Goal: Task Accomplishment & Management: Manage account settings

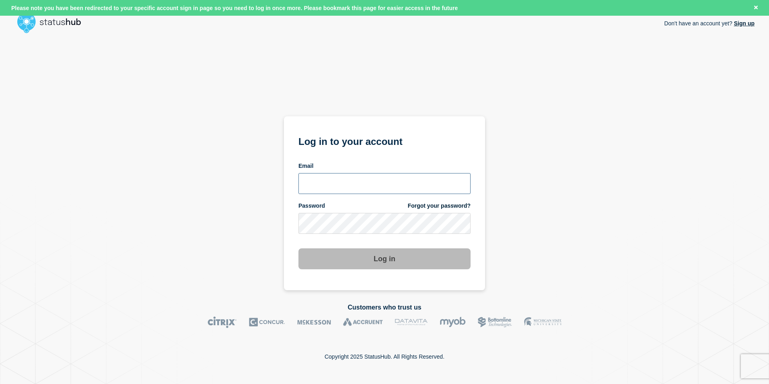
type input "tj.boparan@kocho.co.uk"
click at [525, 47] on div "Don't have an account yet? Sign up Log in to your account Email tj.boparan@koch…" at bounding box center [384, 164] width 740 height 254
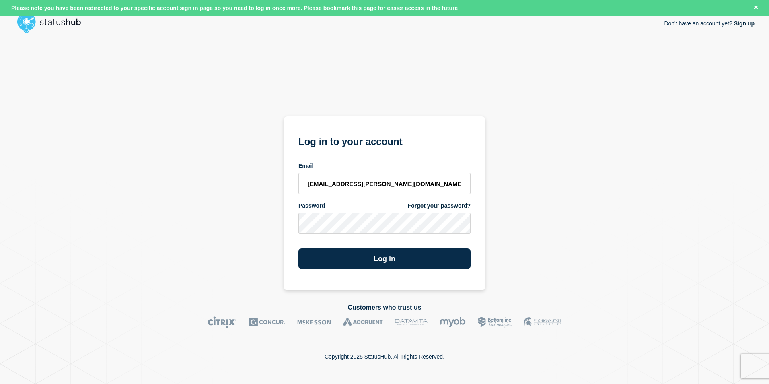
click at [530, 75] on div "Don't have an account yet? Sign up Log in to your account Email tj.boparan@koch…" at bounding box center [384, 164] width 740 height 254
click at [437, 254] on button "Log in" at bounding box center [385, 258] width 172 height 21
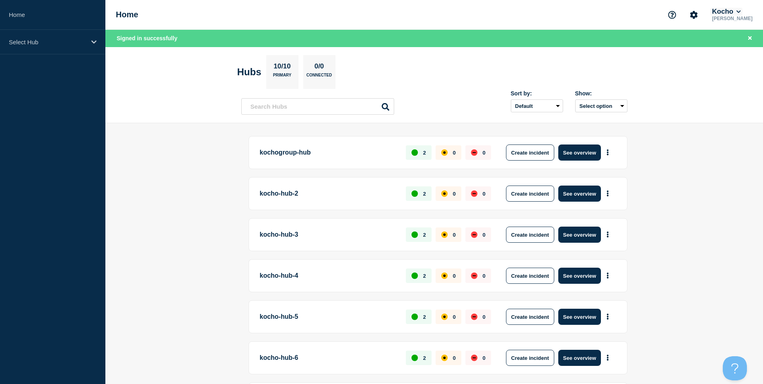
click at [742, 11] on button "Kocho" at bounding box center [727, 12] width 32 height 8
click at [734, 50] on button "Kocho" at bounding box center [729, 51] width 22 height 8
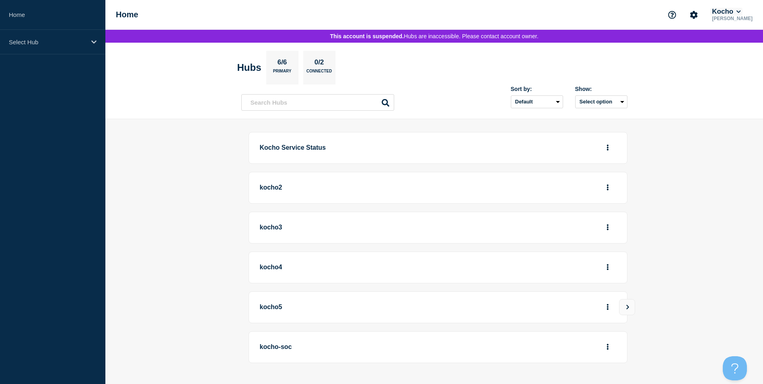
click at [742, 9] on button "Kocho" at bounding box center [727, 12] width 32 height 8
click at [734, 62] on button "Kocho" at bounding box center [729, 62] width 22 height 8
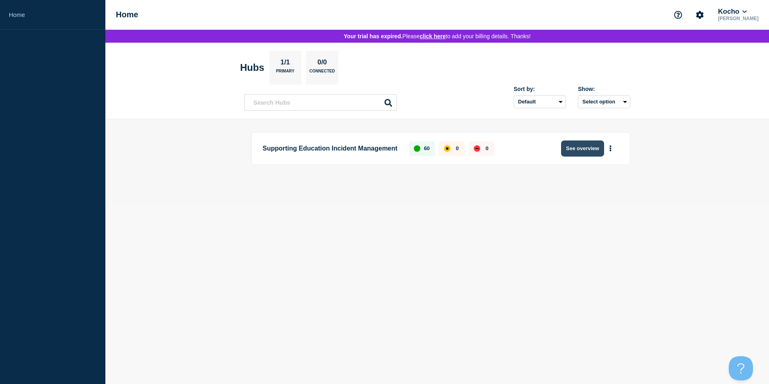
click at [599, 153] on button "See overview" at bounding box center [582, 148] width 43 height 16
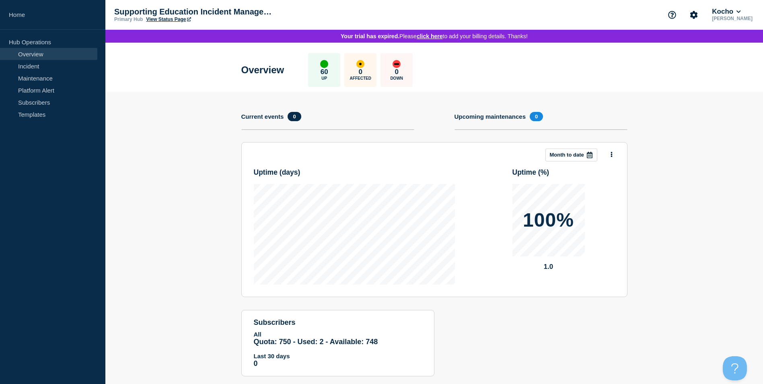
click at [325, 67] on div "60 Up" at bounding box center [324, 70] width 32 height 34
click at [39, 56] on link "Overview" at bounding box center [48, 54] width 97 height 12
click at [39, 44] on p "Hub Operations" at bounding box center [52, 42] width 105 height 12
click at [32, 62] on link "Incident" at bounding box center [48, 66] width 97 height 12
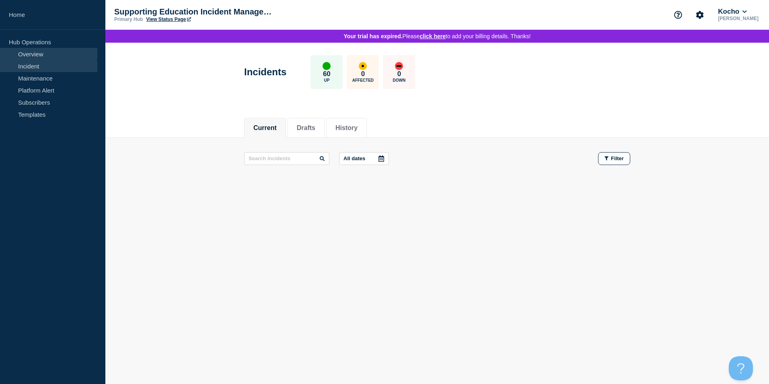
click at [39, 56] on link "Overview" at bounding box center [48, 54] width 97 height 12
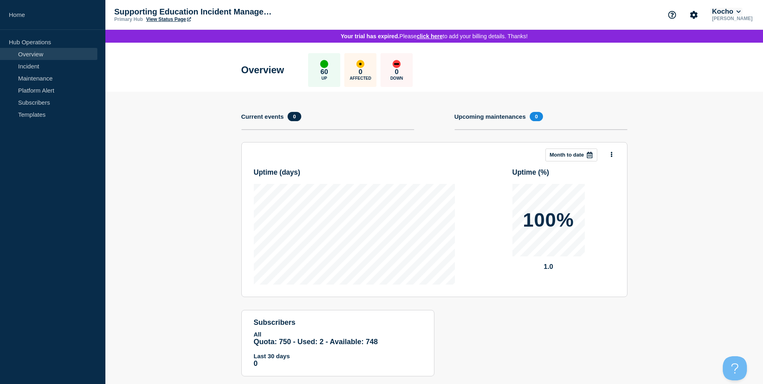
click at [742, 14] on button "Kocho" at bounding box center [727, 12] width 32 height 8
click at [736, 40] on button "Kocho" at bounding box center [729, 41] width 22 height 8
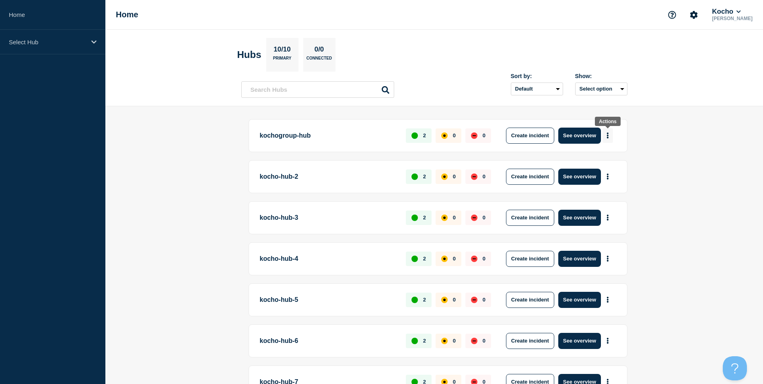
click at [610, 132] on button "More actions" at bounding box center [608, 135] width 10 height 15
click at [611, 173] on link "View Status Page" at bounding box center [606, 170] width 59 height 7
click at [571, 138] on button "See overview" at bounding box center [580, 136] width 43 height 16
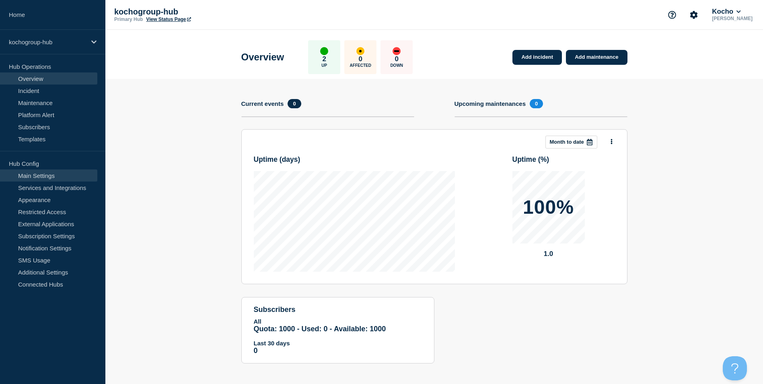
click at [58, 177] on link "Main Settings" at bounding box center [48, 175] width 97 height 12
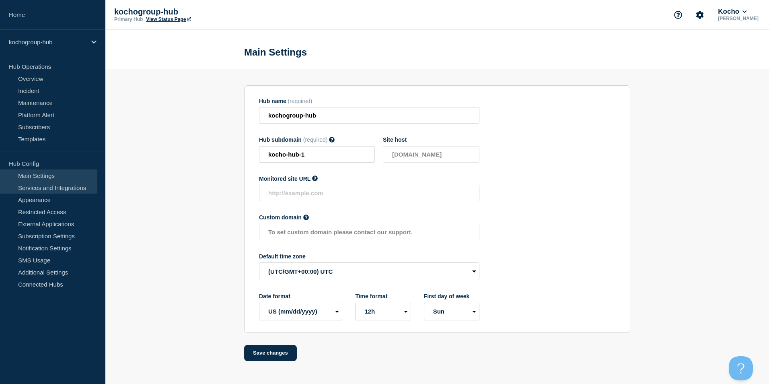
click at [49, 187] on link "Services and Integrations" at bounding box center [48, 187] width 97 height 12
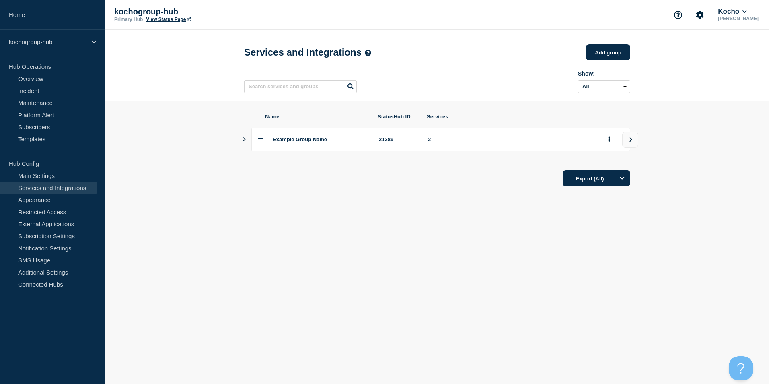
click at [241, 145] on section "Name StatusHub ID Services Example Group Name 21389 2 Export (All)" at bounding box center [437, 150] width 664 height 99
click at [245, 141] on icon "Show services" at bounding box center [244, 139] width 2 height 4
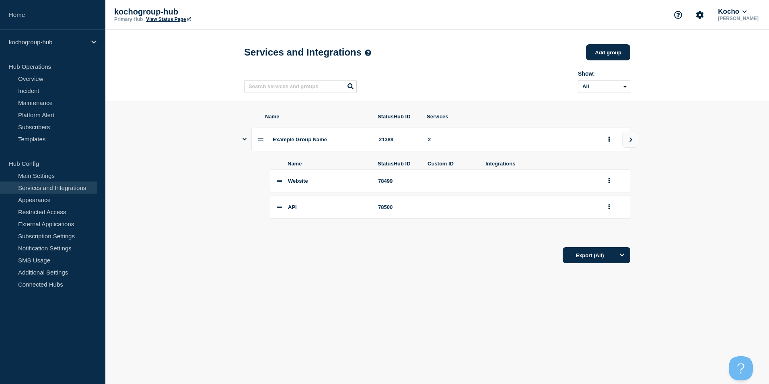
click at [308, 141] on span "Example Group Name" at bounding box center [300, 139] width 54 height 6
click at [311, 142] on span "Example Group Name" at bounding box center [300, 139] width 54 height 6
click at [608, 143] on button "group actions" at bounding box center [609, 139] width 10 height 12
click at [608, 155] on button "Edit" at bounding box center [614, 157] width 40 height 12
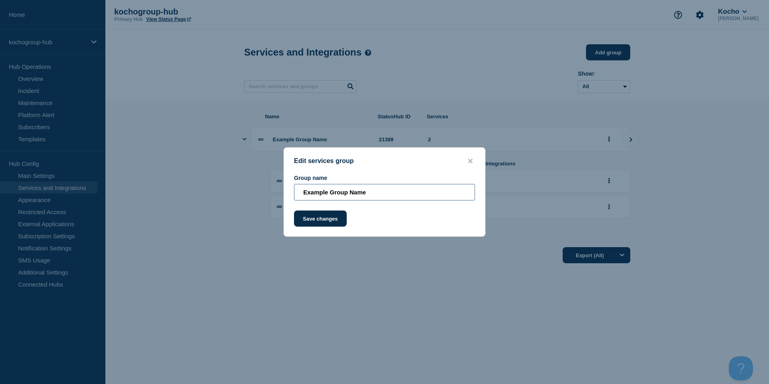
click at [379, 193] on input "Example Group Name" at bounding box center [384, 192] width 181 height 16
type input "Network"
click at [313, 226] on button "Save changes" at bounding box center [320, 218] width 53 height 16
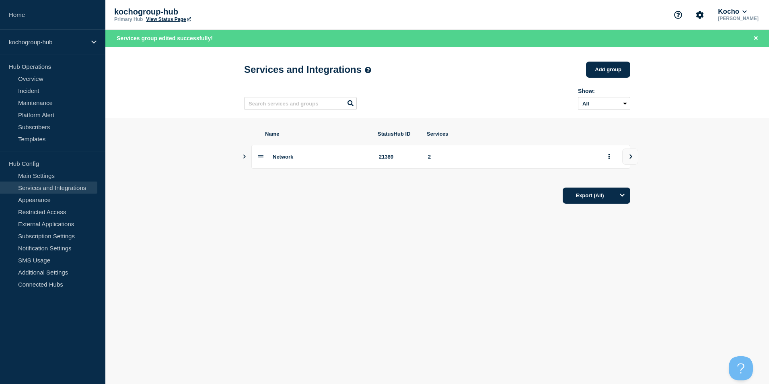
click at [259, 159] on icon at bounding box center [260, 156] width 5 height 5
click at [246, 159] on icon "Show services" at bounding box center [244, 157] width 5 height 4
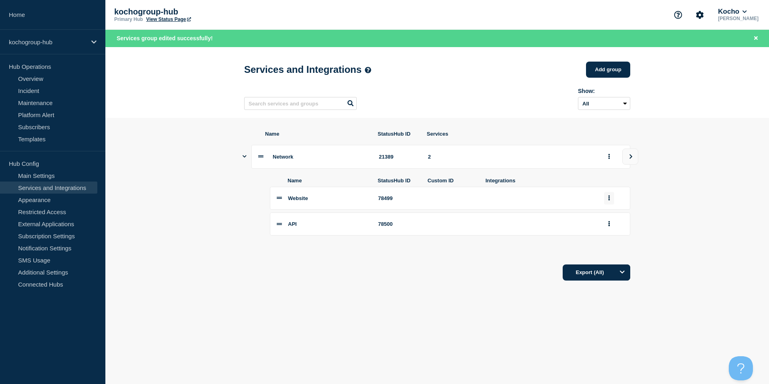
click at [610, 202] on button "group actions" at bounding box center [609, 198] width 10 height 12
click at [614, 219] on button "Edit" at bounding box center [614, 212] width 40 height 12
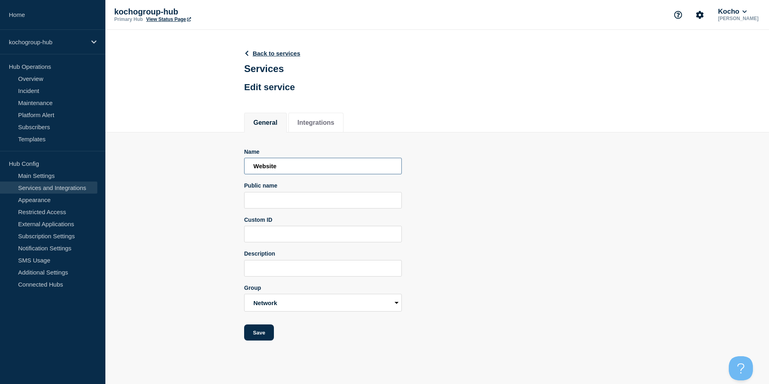
click at [272, 163] on input "Website" at bounding box center [323, 166] width 158 height 16
click at [272, 164] on input "Website" at bounding box center [323, 166] width 158 height 16
type input "Firewalls"
click at [256, 334] on button "Save" at bounding box center [259, 332] width 30 height 16
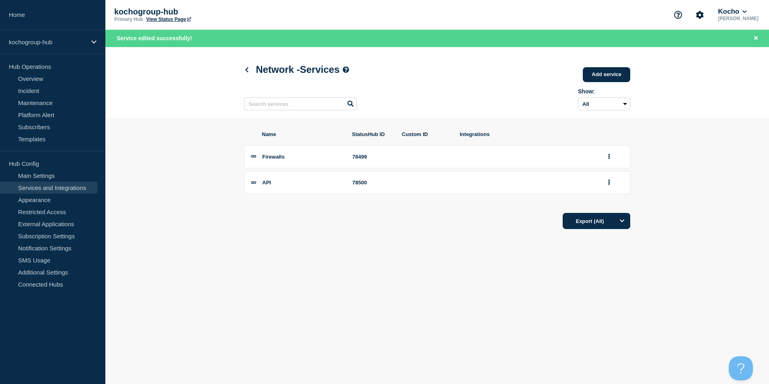
click at [254, 185] on icon at bounding box center [253, 182] width 5 height 5
click at [317, 128] on div "Name StatusHub ID Custom ID Integrations Firewalls 78499 API 78500 Export (All)" at bounding box center [437, 180] width 386 height 124
click at [262, 133] on div "Name StatusHub ID Custom ID Integrations" at bounding box center [437, 138] width 386 height 14
click at [602, 73] on link "Add service" at bounding box center [606, 74] width 47 height 15
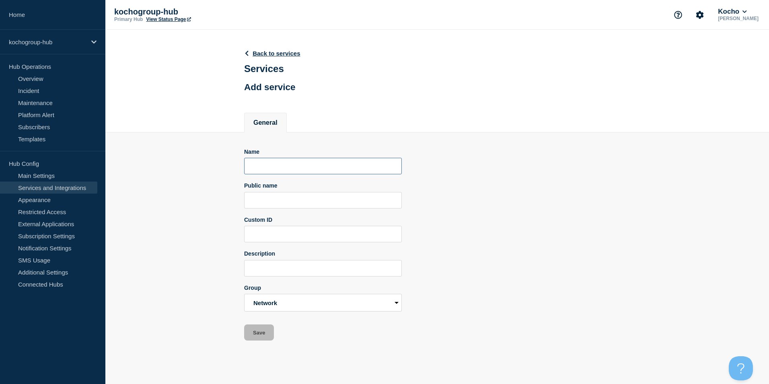
click at [344, 174] on input "Name" at bounding box center [323, 166] width 158 height 16
click at [287, 58] on header "Back to services Services Add service" at bounding box center [272, 70] width 56 height 60
click at [287, 53] on link "Back to services" at bounding box center [272, 53] width 56 height 7
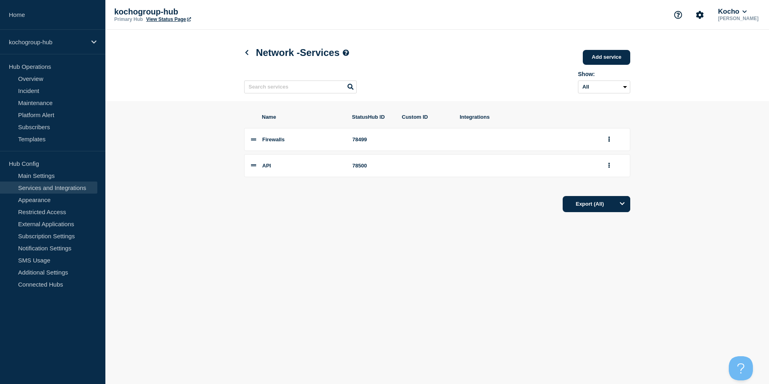
click at [243, 54] on div "Network - Services Add service Here you can create & manage services that will …" at bounding box center [437, 65] width 404 height 71
click at [249, 52] on icon at bounding box center [247, 52] width 6 height 5
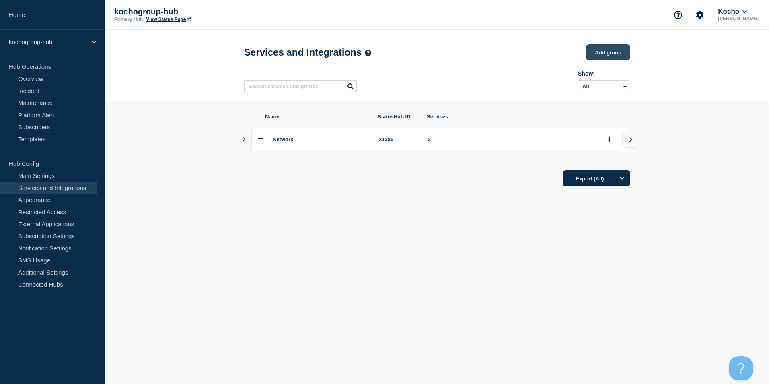
click at [608, 56] on button "Add group" at bounding box center [608, 52] width 44 height 16
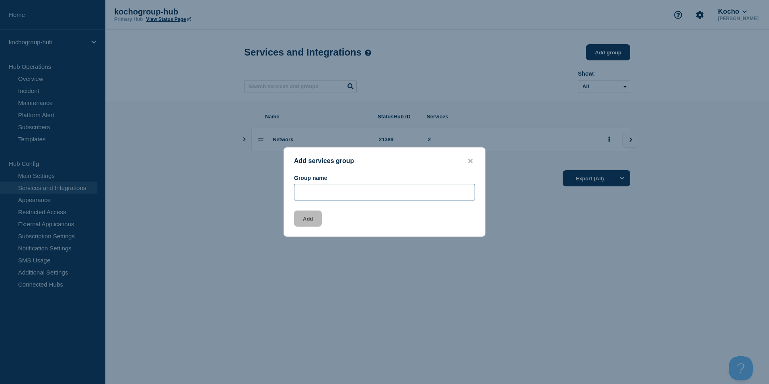
click at [375, 197] on input "Group name" at bounding box center [384, 192] width 181 height 16
type input "Sites"
click at [295, 224] on button "Add" at bounding box center [308, 218] width 28 height 16
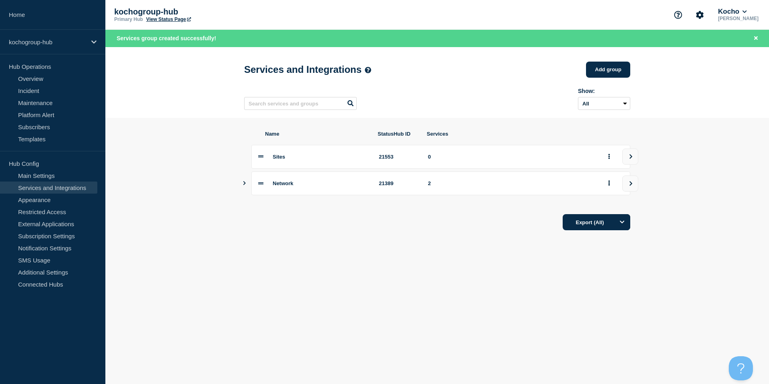
click at [267, 164] on div "Sites 21553 0" at bounding box center [440, 157] width 379 height 24
click at [263, 159] on icon at bounding box center [260, 156] width 5 height 5
click at [280, 157] on span "Sites" at bounding box center [279, 157] width 12 height 6
click at [289, 158] on div "Sites" at bounding box center [321, 157] width 97 height 6
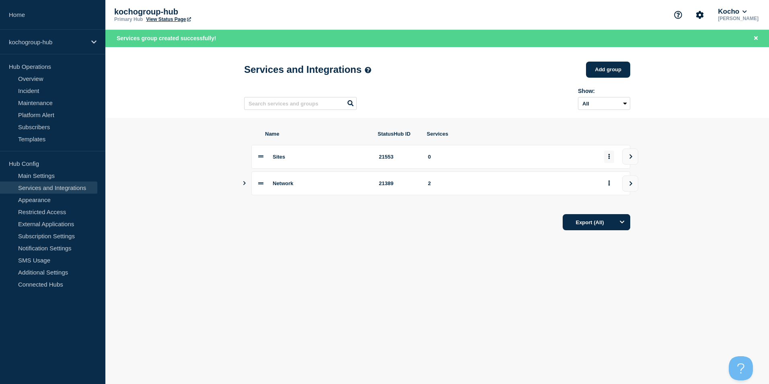
click at [613, 162] on button "group actions" at bounding box center [609, 156] width 10 height 12
click at [584, 158] on div "0" at bounding box center [511, 157] width 167 height 6
click at [630, 156] on button "view group" at bounding box center [631, 156] width 16 height 16
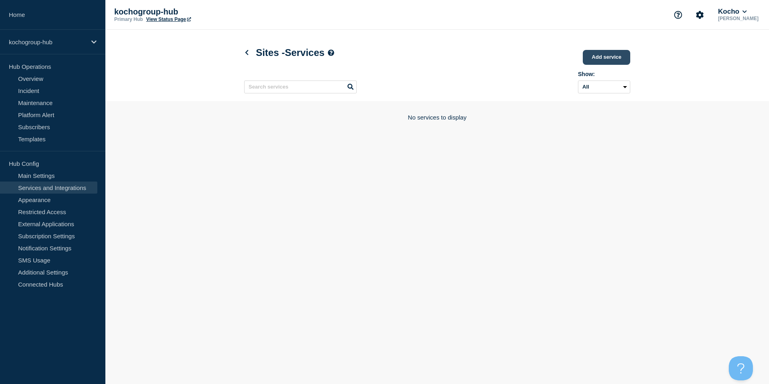
click at [603, 60] on link "Add service" at bounding box center [606, 57] width 47 height 15
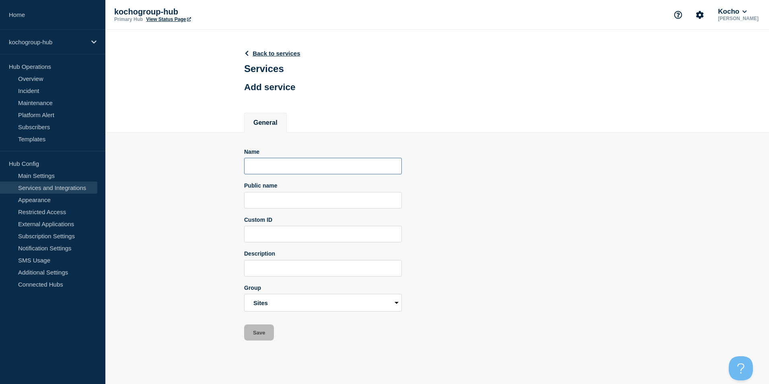
click at [313, 171] on input "Name" at bounding box center [323, 166] width 158 height 16
type input "Soho"
click at [267, 339] on button "Save" at bounding box center [259, 332] width 30 height 16
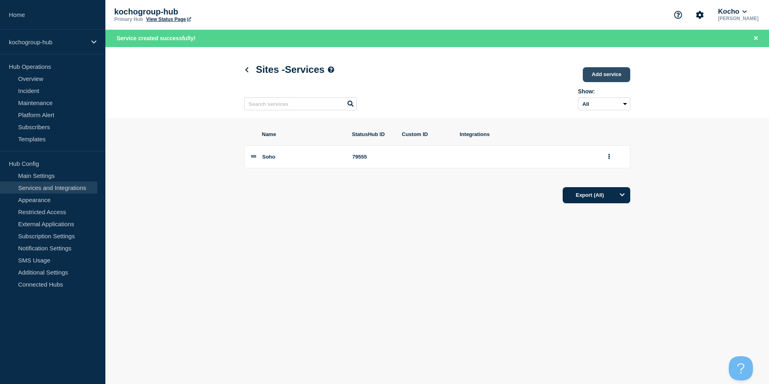
click at [595, 75] on link "Add service" at bounding box center [606, 74] width 47 height 15
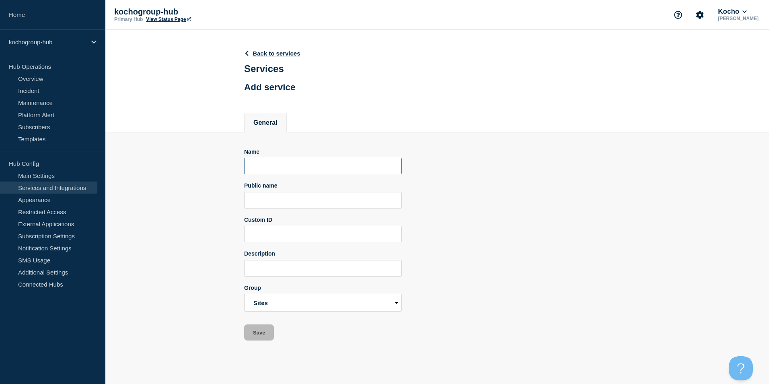
click at [338, 171] on input "Name" at bounding box center [323, 166] width 158 height 16
type input "New site"
click at [251, 338] on button "Save" at bounding box center [259, 332] width 30 height 16
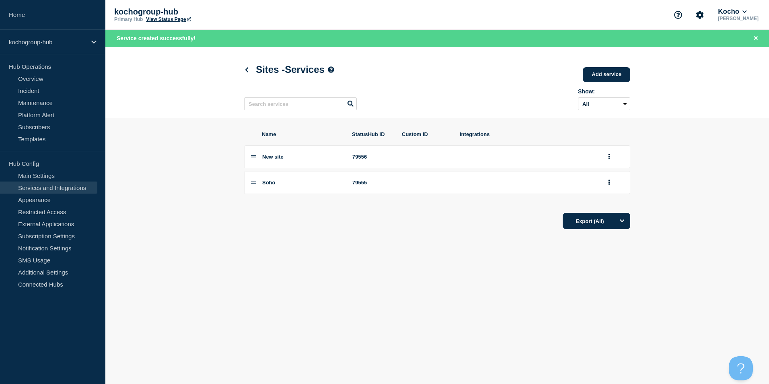
click at [388, 259] on body "Home kochogroup-hub Hub Operations Overview Incident Maintenance Platform Alert…" at bounding box center [384, 192] width 769 height 384
click at [247, 68] on icon at bounding box center [247, 69] width 6 height 5
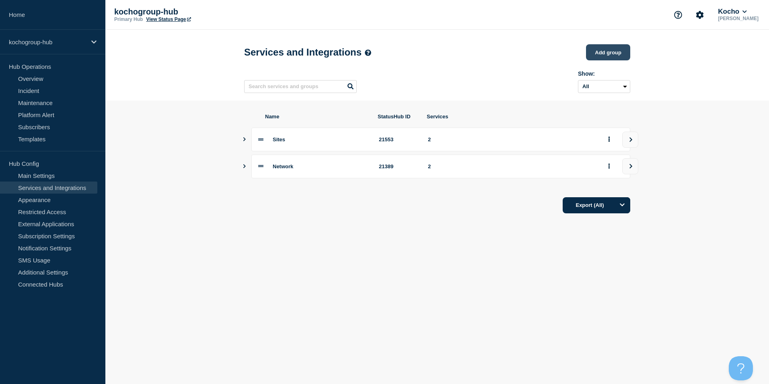
click at [607, 48] on button "Add group" at bounding box center [608, 52] width 44 height 16
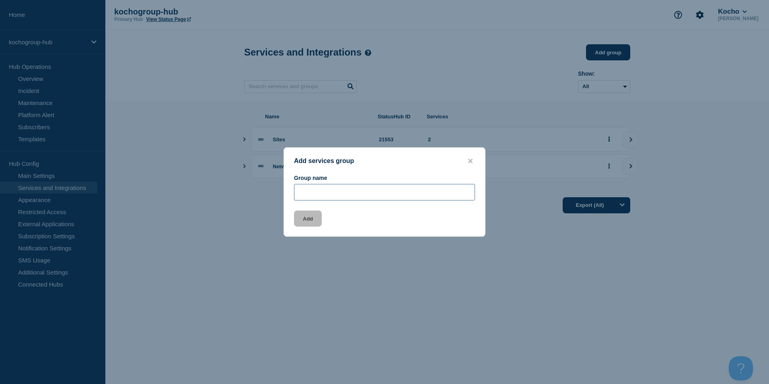
click at [405, 198] on input "Group name" at bounding box center [384, 192] width 181 height 16
type input "M365"
click at [309, 226] on button "Add" at bounding box center [308, 218] width 28 height 16
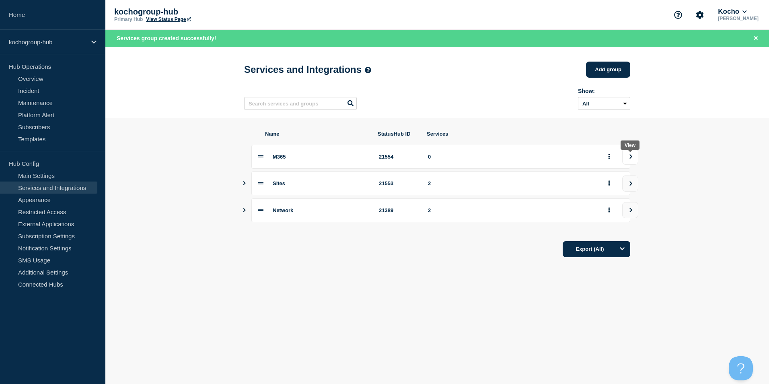
click at [630, 159] on icon "view group" at bounding box center [631, 156] width 5 height 5
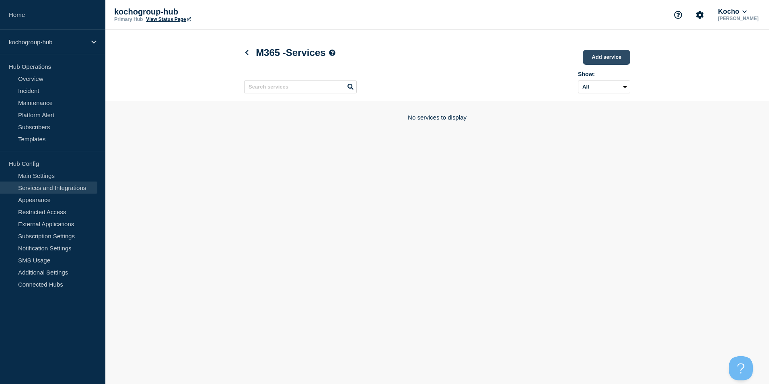
click at [609, 58] on link "Add service" at bounding box center [606, 57] width 47 height 15
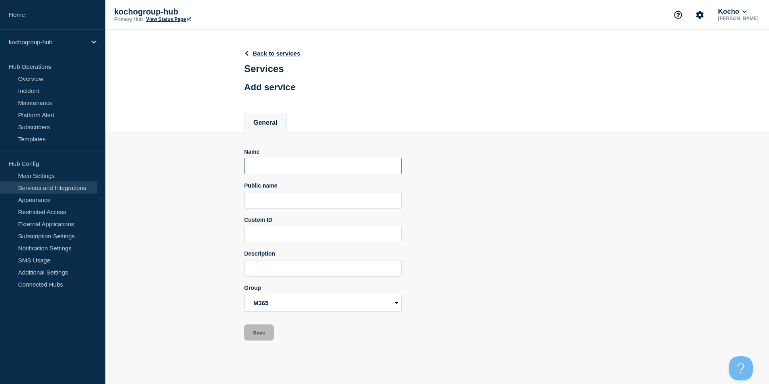
click at [304, 169] on input "Name" at bounding box center [323, 166] width 158 height 16
type input "outlook"
click at [276, 326] on form "Name outlook Public name Custom ID Description Group M365 Sites Network Save" at bounding box center [323, 244] width 158 height 192
click at [271, 332] on button "Save" at bounding box center [259, 332] width 30 height 16
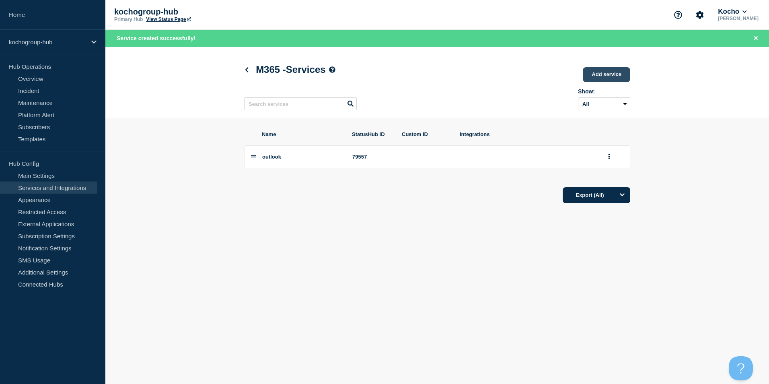
click at [606, 77] on link "Add service" at bounding box center [606, 74] width 47 height 15
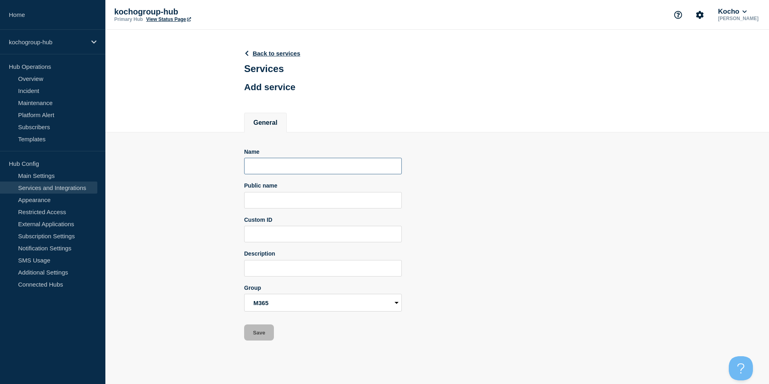
click at [271, 169] on input "Name" at bounding box center [323, 166] width 158 height 16
type input "Sharepoint"
click at [245, 336] on section "Name Sharepoint Public name Custom ID Description Group M365 Sites Network Save" at bounding box center [437, 236] width 664 height 208
click at [245, 336] on button "Save" at bounding box center [259, 332] width 30 height 16
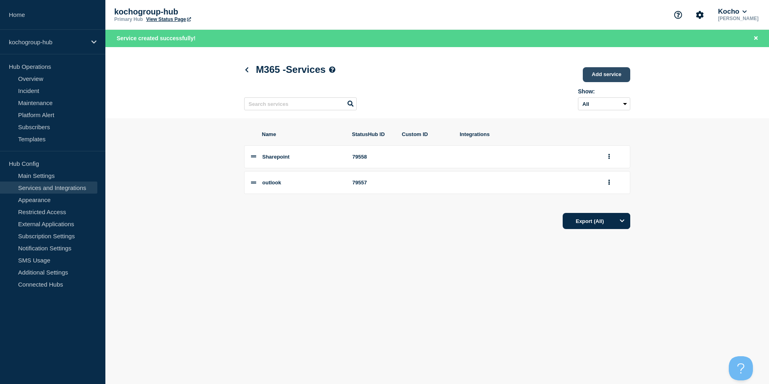
click at [621, 77] on link "Add service" at bounding box center [606, 74] width 47 height 15
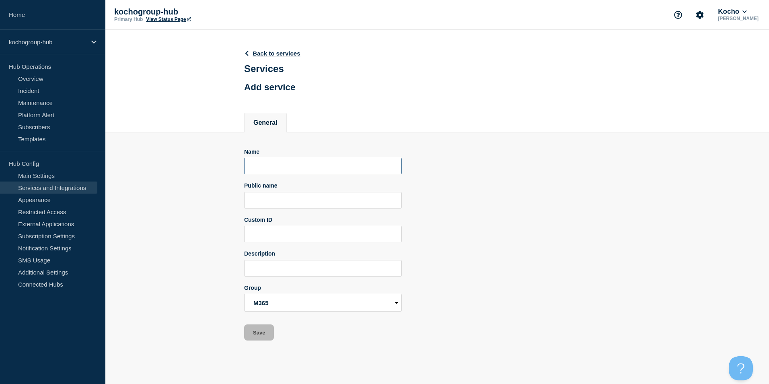
click at [287, 165] on input "Name" at bounding box center [323, 166] width 158 height 16
type input "Teams"
click at [264, 339] on button "Save" at bounding box center [259, 332] width 30 height 16
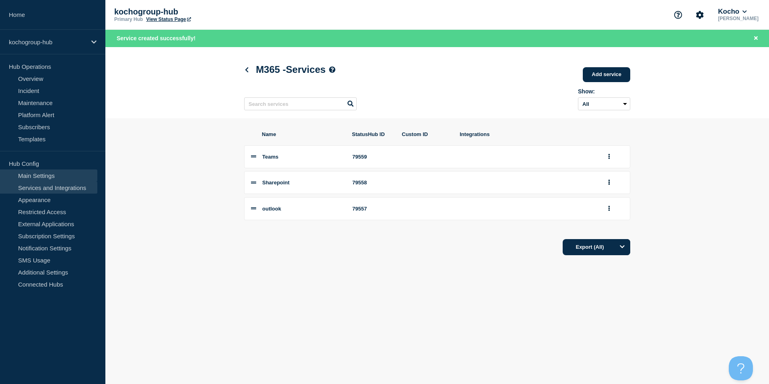
click at [61, 177] on link "Main Settings" at bounding box center [48, 175] width 97 height 12
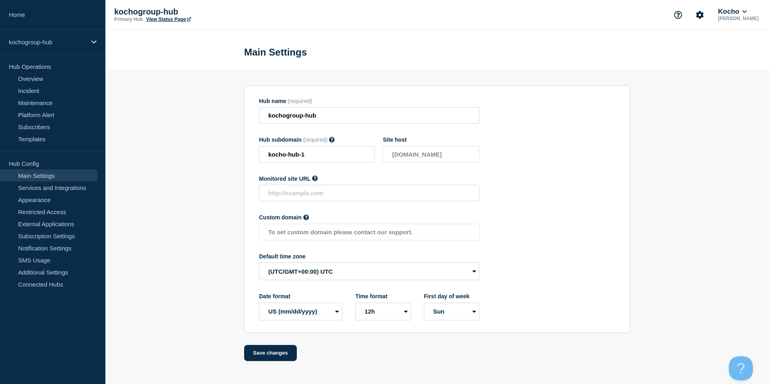
click at [617, 19] on div "kochogroup-hub Primary Hub View Status Page Kocho [PERSON_NAME]" at bounding box center [437, 15] width 664 height 30
click at [45, 89] on link "Incident" at bounding box center [48, 91] width 97 height 12
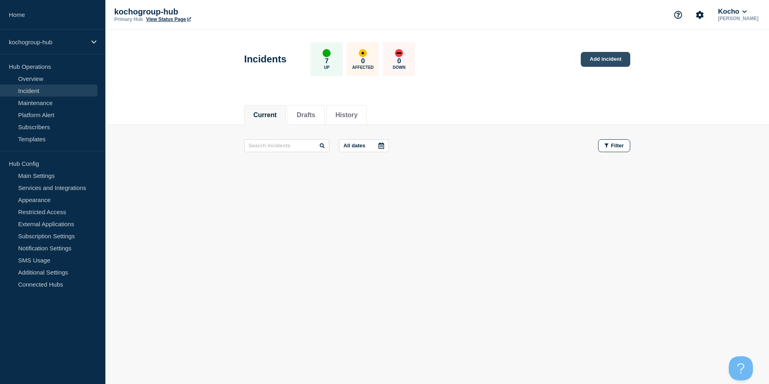
click at [608, 54] on link "Add incident" at bounding box center [605, 59] width 49 height 15
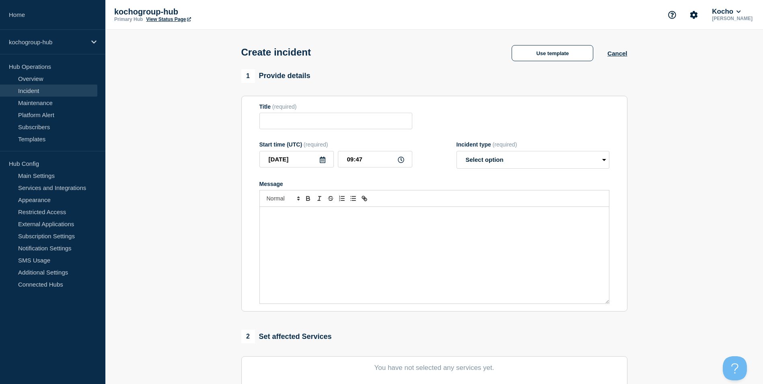
click at [329, 227] on div "Message" at bounding box center [434, 255] width 349 height 97
click at [325, 127] on input "Title" at bounding box center [336, 121] width 153 height 16
type input "Incident 12345"
click at [400, 162] on icon at bounding box center [401, 160] width 6 height 6
click at [403, 160] on icon at bounding box center [401, 160] width 6 height 6
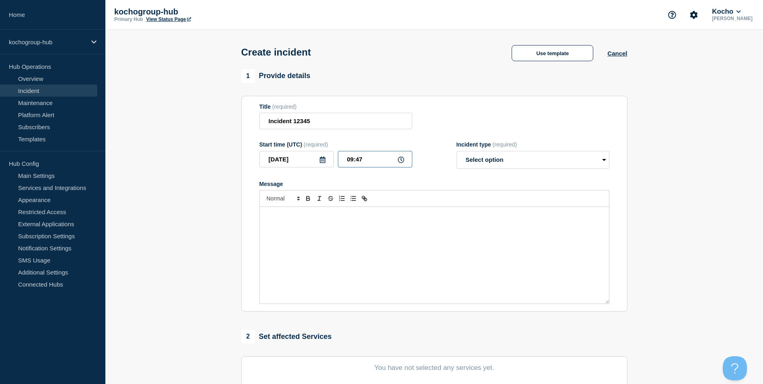
click at [367, 164] on input "09:47" at bounding box center [375, 159] width 74 height 16
type input "09:30"
click at [542, 169] on select "Select option Investigating Identified Monitoring" at bounding box center [533, 160] width 153 height 18
select select "investigating"
click at [457, 153] on select "Select option Investigating Identified Monitoring" at bounding box center [533, 160] width 153 height 18
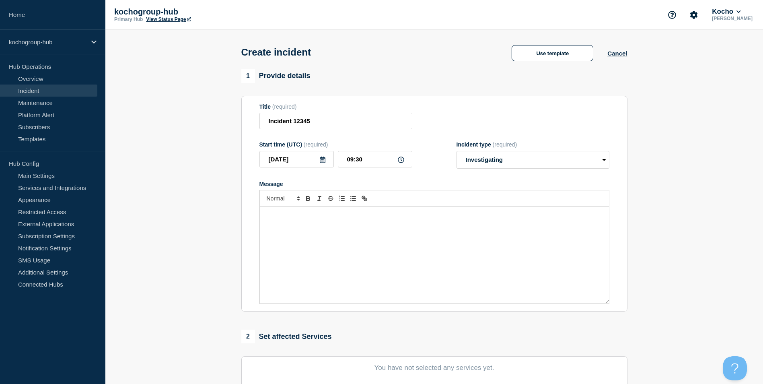
click at [456, 231] on div "Message" at bounding box center [434, 255] width 349 height 97
click at [554, 53] on button "Use template" at bounding box center [553, 53] width 82 height 16
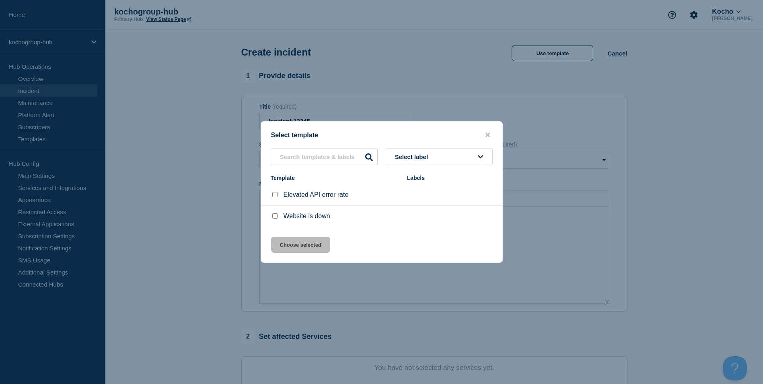
click at [275, 218] on input "Website is down checkbox" at bounding box center [274, 215] width 5 height 5
checkbox input "true"
click at [291, 241] on button "Choose selected" at bounding box center [300, 245] width 59 height 16
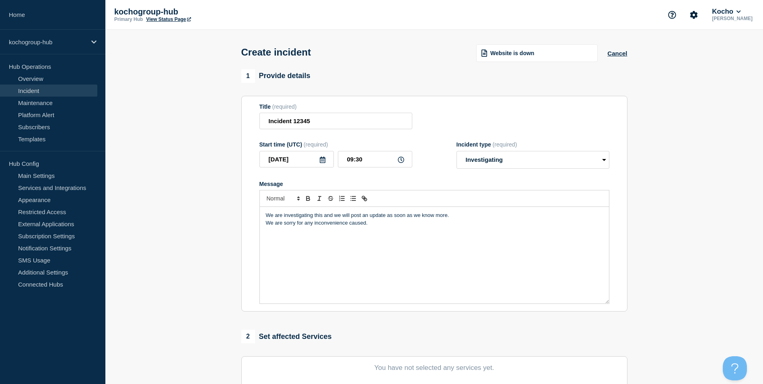
click at [383, 229] on div "We are investigating this and we will post an update as soon as we know more. W…" at bounding box center [434, 255] width 349 height 97
drag, startPoint x: 383, startPoint y: 229, endPoint x: 259, endPoint y: 206, distance: 126.5
click at [259, 206] on section "Title (required) Incident 12345 Start time (UTC) (required) [DATE] 09:30 Incide…" at bounding box center [434, 204] width 386 height 216
click at [347, 236] on div "We are investigating this and we will post an update as soon as we know more. W…" at bounding box center [434, 255] width 349 height 97
drag, startPoint x: 370, startPoint y: 225, endPoint x: 219, endPoint y: 205, distance: 152.1
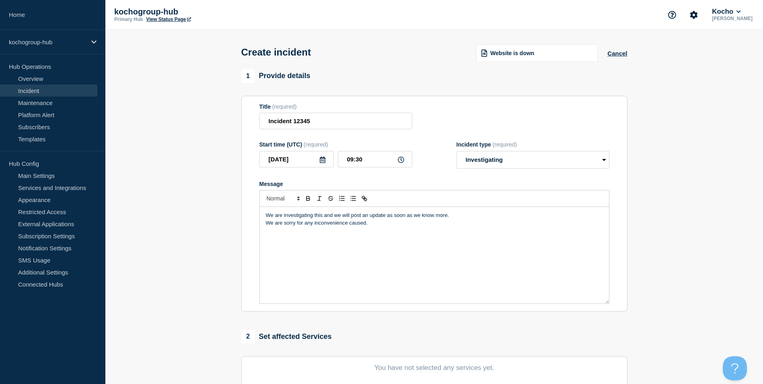
click at [219, 205] on section "1 Provide details Title (required) Incident 12345 Start time (UTC) (required) […" at bounding box center [434, 299] width 658 height 461
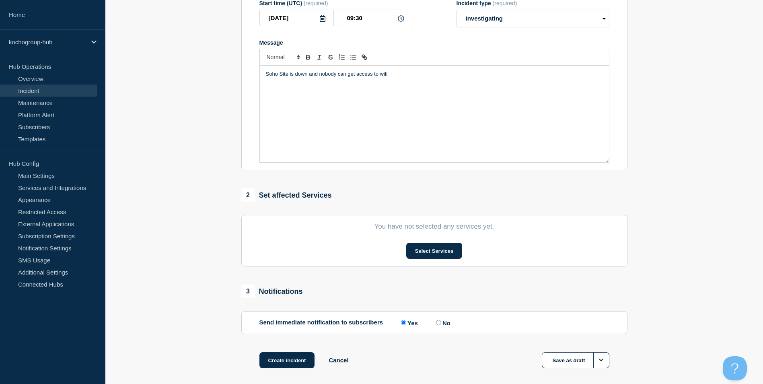
scroll to position [140, 0]
click at [425, 249] on button "Select Services" at bounding box center [434, 252] width 56 height 16
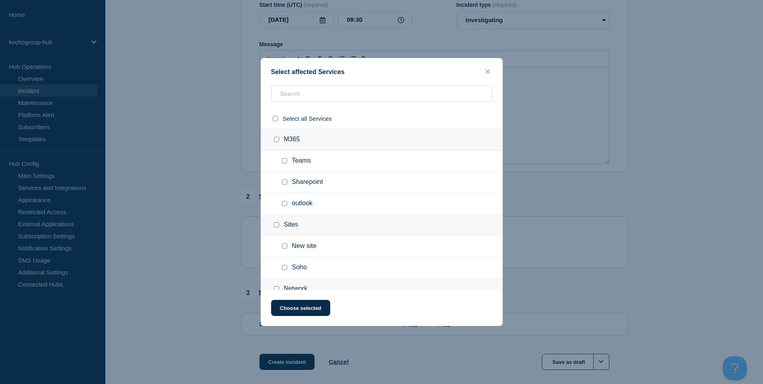
click at [275, 120] on input "select all checkbox" at bounding box center [275, 118] width 5 height 5
checkbox input "true"
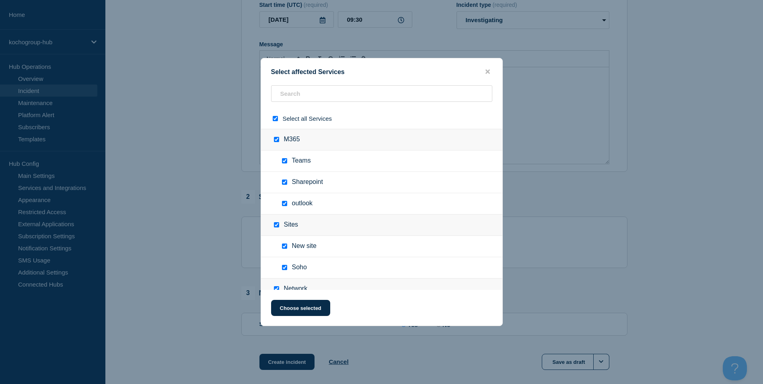
checkbox input "true"
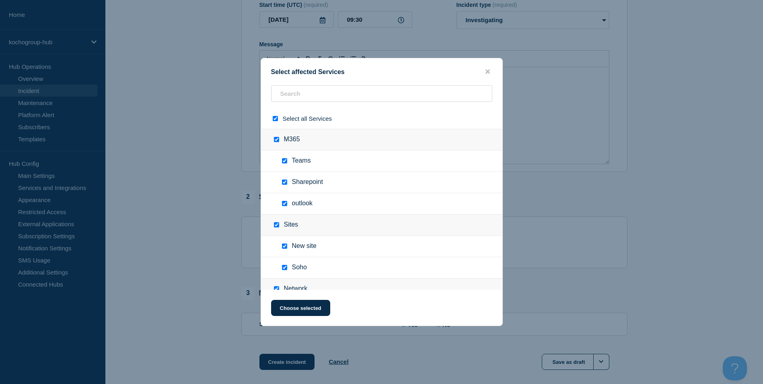
checkbox input "true"
click at [275, 120] on input "select all checkbox" at bounding box center [275, 118] width 5 height 5
checkbox input "false"
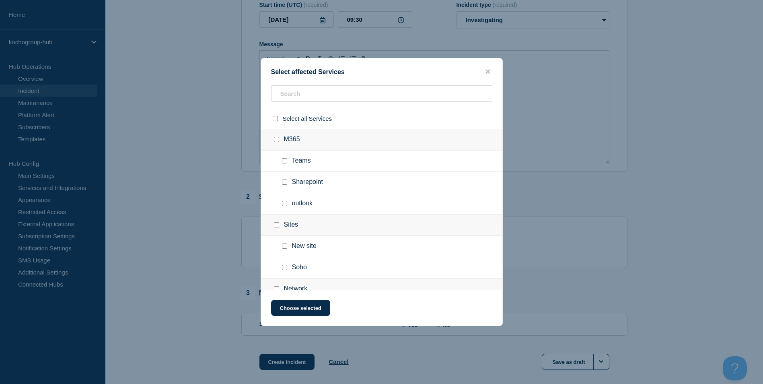
checkbox input "false"
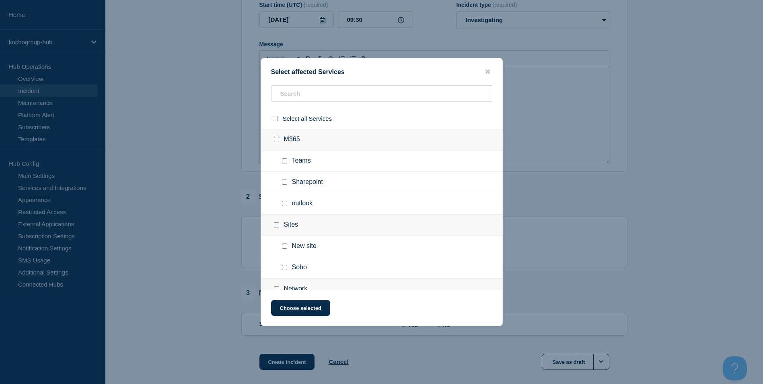
checkbox input "false"
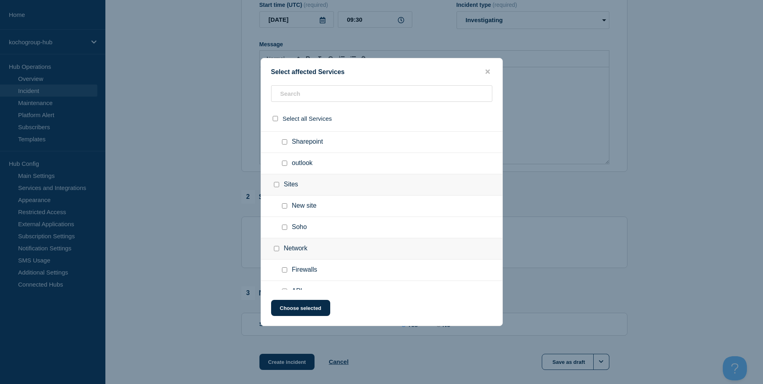
click at [286, 229] on input "Soho checkbox" at bounding box center [284, 227] width 5 height 5
checkbox input "true"
click at [286, 259] on input "Firewalls checkbox" at bounding box center [284, 257] width 5 height 5
checkbox input "true"
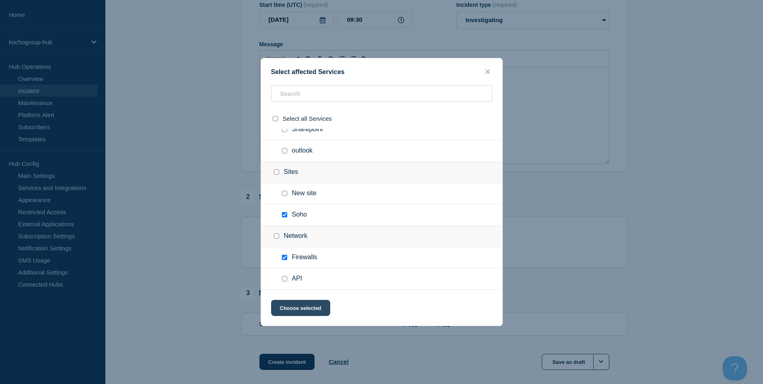
click at [306, 309] on button "Choose selected" at bounding box center [300, 308] width 59 height 16
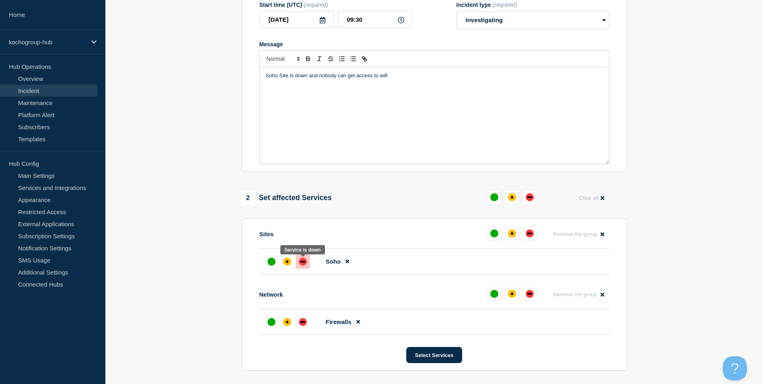
click at [303, 268] on div at bounding box center [303, 261] width 14 height 14
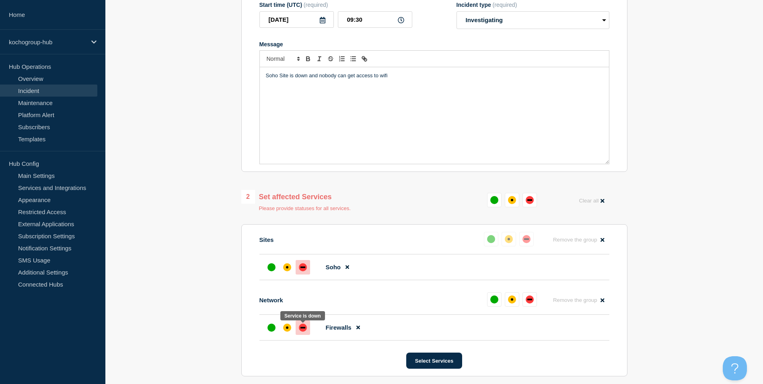
click at [301, 328] on div "down" at bounding box center [303, 328] width 5 height 2
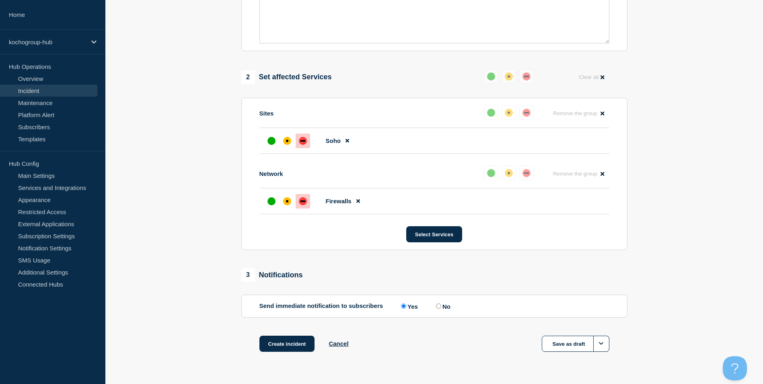
scroll to position [282, 0]
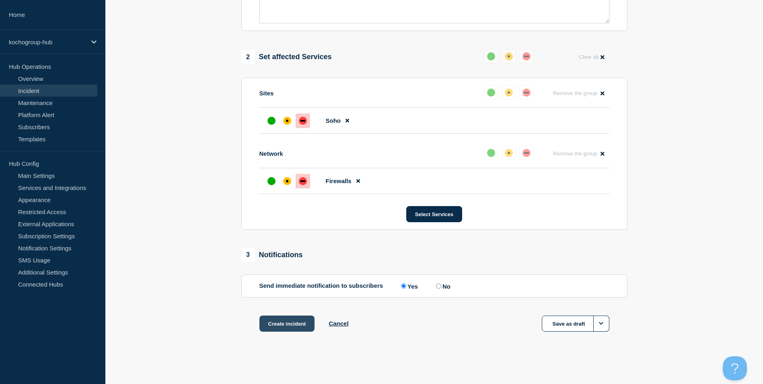
click at [305, 324] on button "Create incident" at bounding box center [288, 323] width 56 height 16
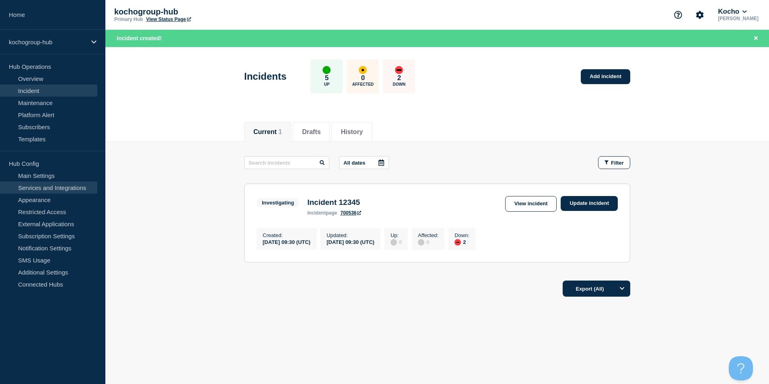
click at [75, 186] on link "Services and Integrations" at bounding box center [48, 187] width 97 height 12
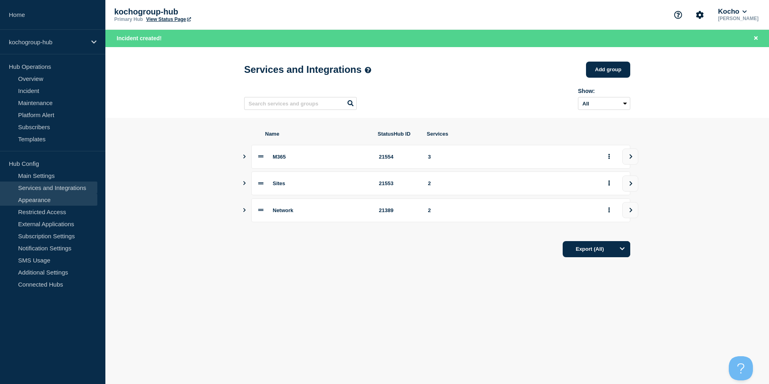
click at [33, 200] on link "Appearance" at bounding box center [48, 200] width 97 height 12
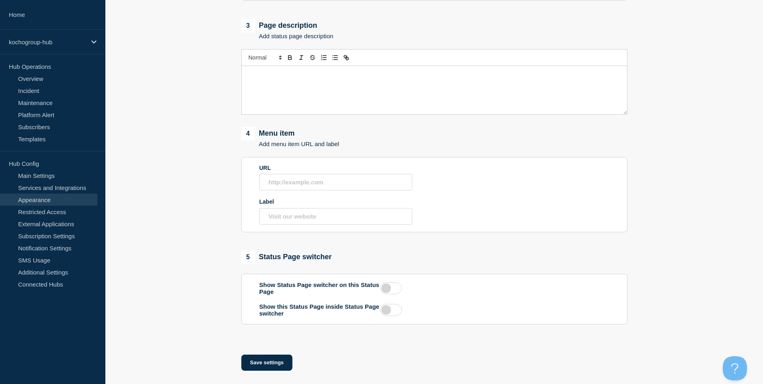
scroll to position [319, 0]
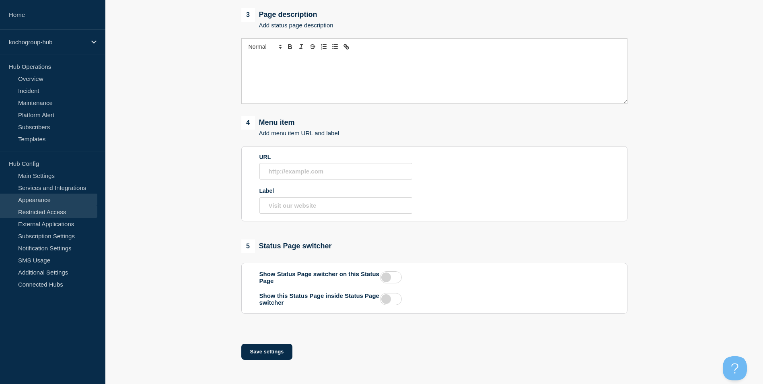
click at [35, 214] on link "Restricted Access" at bounding box center [48, 212] width 97 height 12
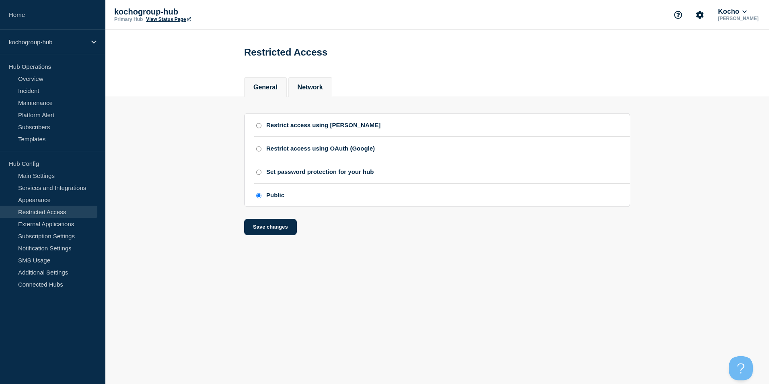
click at [332, 86] on li "Network" at bounding box center [311, 87] width 44 height 20
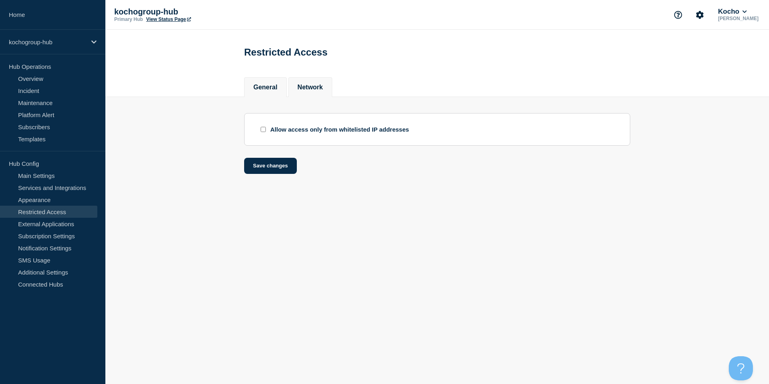
click at [278, 89] on button "General" at bounding box center [266, 87] width 24 height 7
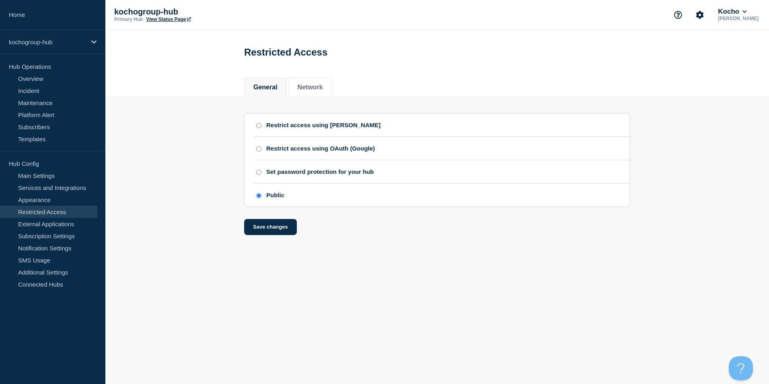
click at [348, 128] on div "Restrict access using [PERSON_NAME]" at bounding box center [323, 125] width 114 height 7
click at [262, 128] on input "Restrict access using [PERSON_NAME]" at bounding box center [258, 126] width 5 height 6
radio input "true"
radio input "false"
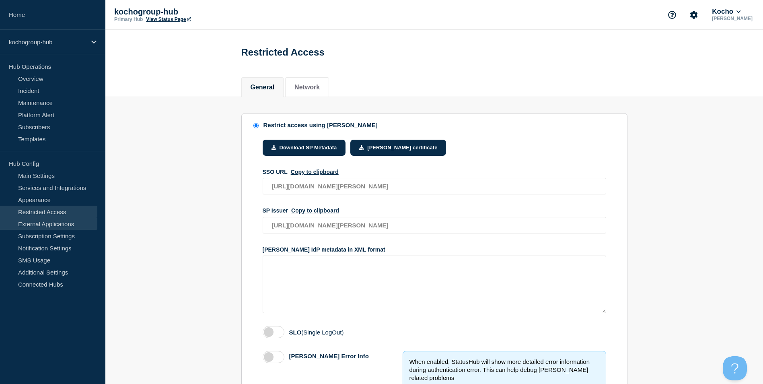
click at [62, 223] on link "External Applications" at bounding box center [48, 224] width 97 height 12
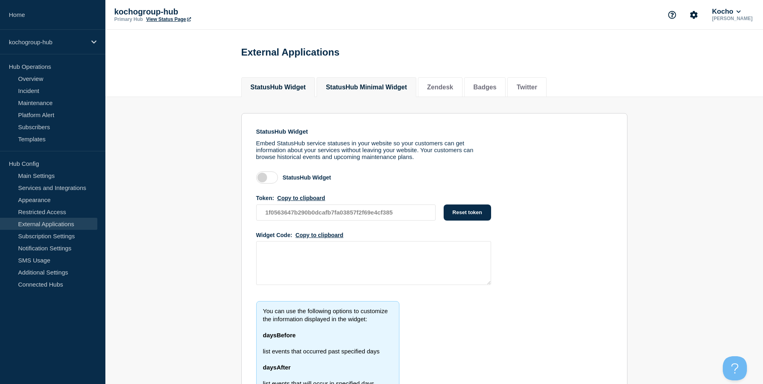
click at [402, 90] on button "StatusHub Minimal Widget" at bounding box center [366, 87] width 81 height 7
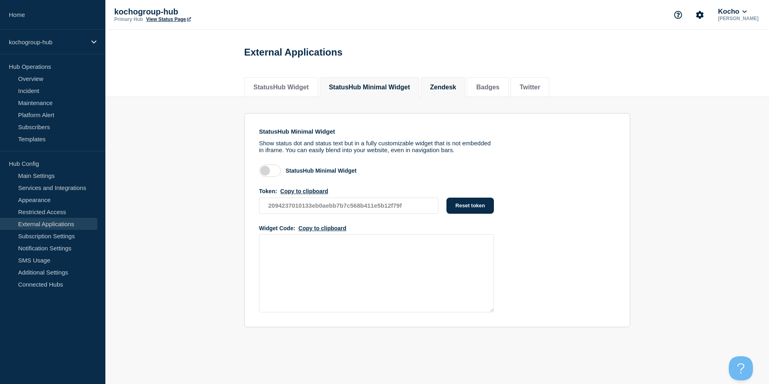
click at [456, 89] on button "Zendesk" at bounding box center [443, 87] width 26 height 7
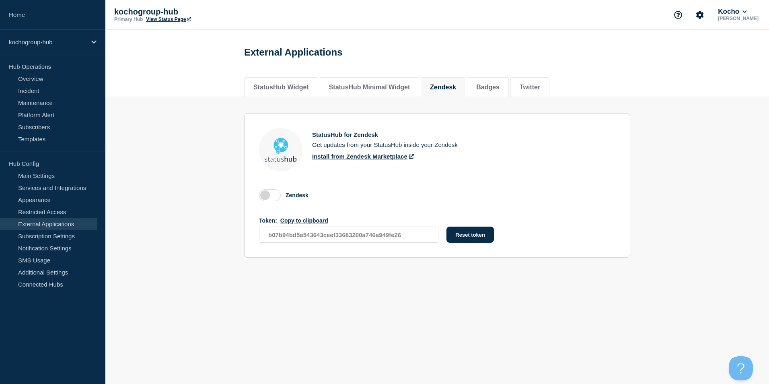
drag, startPoint x: 332, startPoint y: 146, endPoint x: 432, endPoint y: 152, distance: 100.0
click at [432, 152] on div "StatusHub for Zendesk Get updates from your StatusHub inside your Zendesk Insta…" at bounding box center [385, 149] width 146 height 43
drag, startPoint x: 432, startPoint y: 152, endPoint x: 484, endPoint y: 155, distance: 52.8
click at [484, 155] on div "StatusHub for Zendesk Get updates from your StatusHub inside your Zendesk Insta…" at bounding box center [376, 149] width 235 height 43
click at [500, 87] on button "Badges" at bounding box center [487, 87] width 23 height 7
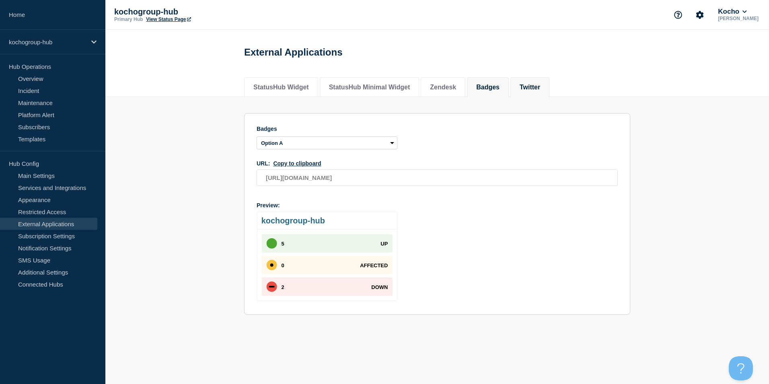
click at [550, 97] on li "Twitter" at bounding box center [530, 87] width 39 height 20
click at [540, 91] on button "Twitter" at bounding box center [530, 87] width 21 height 7
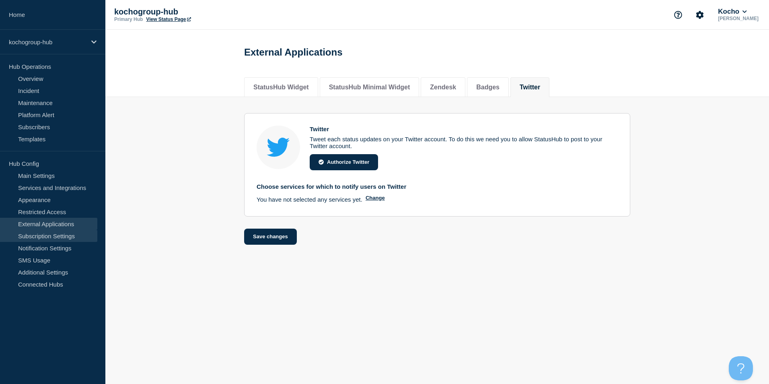
click at [66, 238] on link "Subscription Settings" at bounding box center [48, 236] width 97 height 12
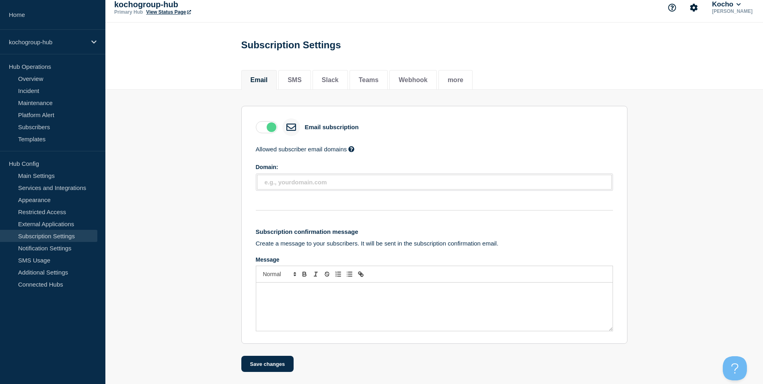
scroll to position [11, 0]
click at [67, 249] on link "Notification Settings" at bounding box center [48, 248] width 97 height 12
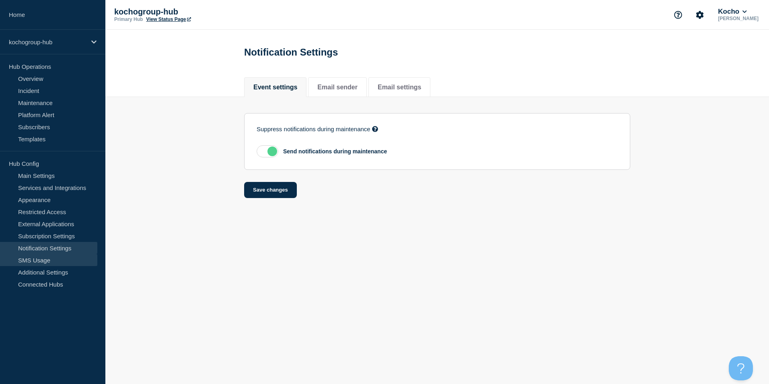
click at [54, 263] on link "SMS Usage" at bounding box center [48, 260] width 97 height 12
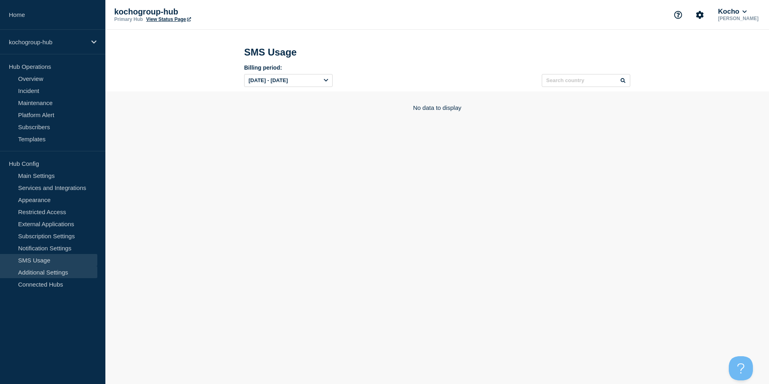
click at [57, 272] on link "Additional Settings" at bounding box center [48, 272] width 97 height 12
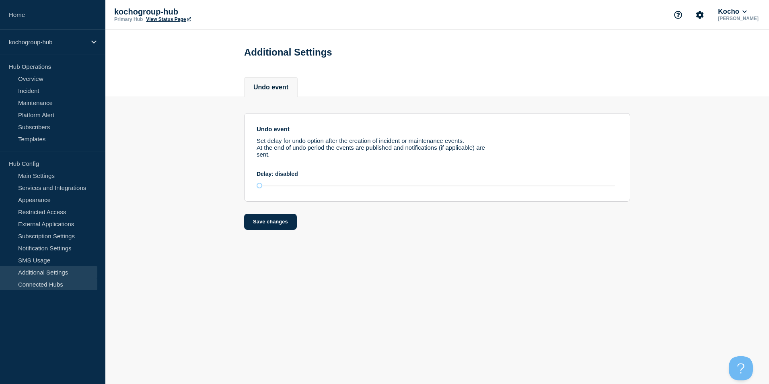
click at [65, 284] on link "Connected Hubs" at bounding box center [48, 284] width 97 height 12
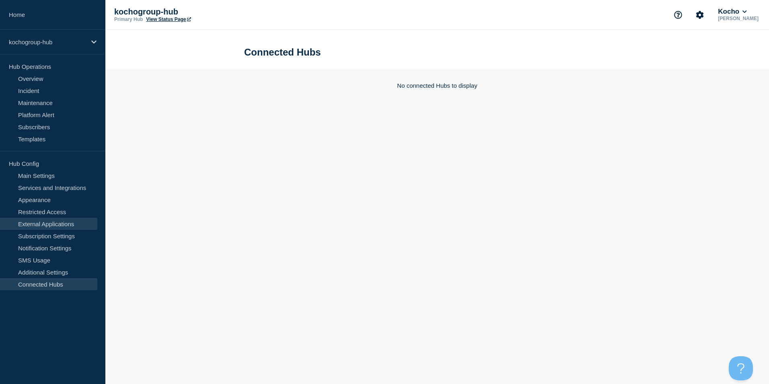
click at [65, 223] on link "External Applications" at bounding box center [48, 224] width 97 height 12
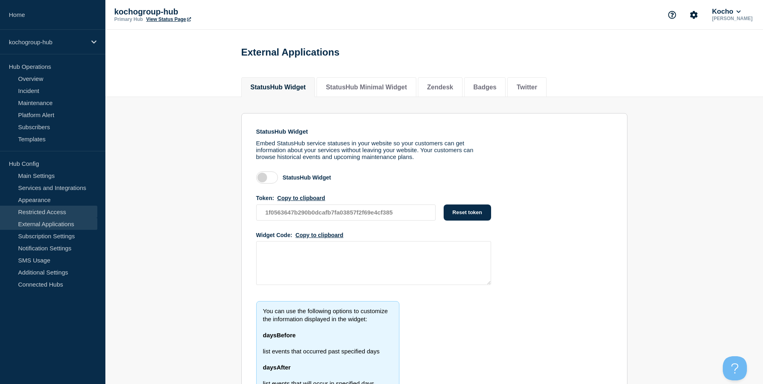
click at [49, 208] on link "Restricted Access" at bounding box center [48, 212] width 97 height 12
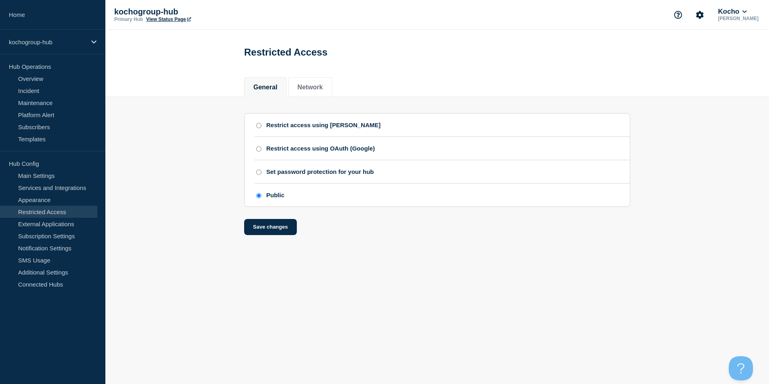
click at [564, 37] on div "Restricted Access" at bounding box center [437, 49] width 404 height 39
click at [41, 177] on link "Main Settings" at bounding box center [48, 175] width 97 height 12
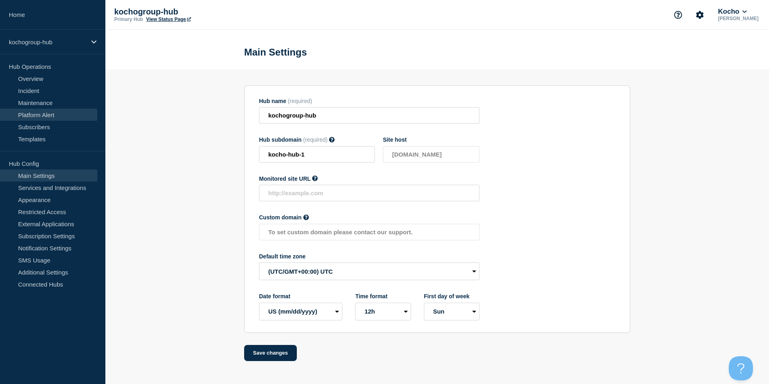
click at [44, 115] on link "Platform Alert" at bounding box center [48, 115] width 97 height 12
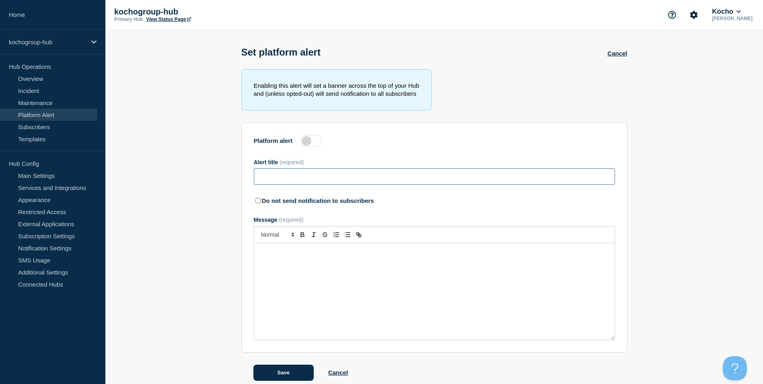
click at [297, 180] on input "Alert title" at bounding box center [434, 176] width 361 height 16
type input "Everything is broken"
click at [312, 141] on label at bounding box center [312, 141] width 22 height 12
click at [0, 0] on input "Platform alert" at bounding box center [0, 0] width 0 height 0
click at [419, 309] on div "Message" at bounding box center [434, 291] width 361 height 97
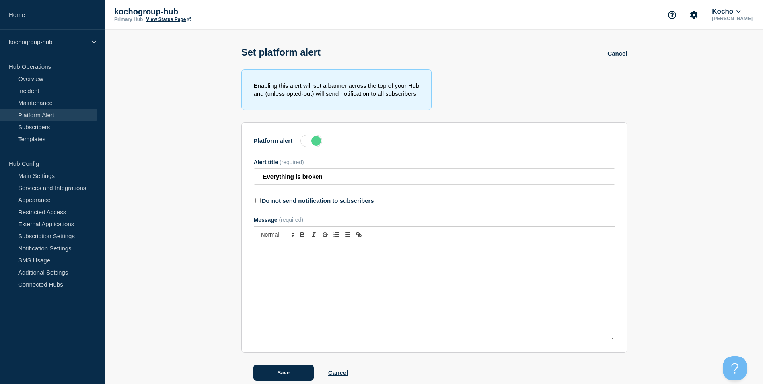
click at [475, 214] on section "Platform alert Alert title (required) Everything is broken Do not send notifica…" at bounding box center [434, 237] width 386 height 230
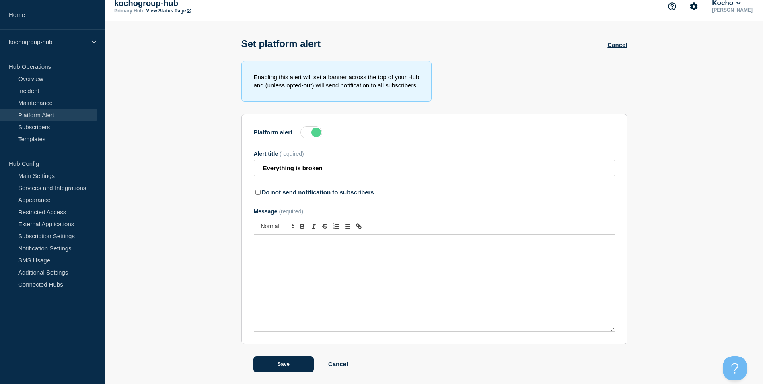
scroll to position [11, 0]
click at [471, 242] on p "Message" at bounding box center [434, 242] width 348 height 7
click at [724, 173] on section "Enabling this alert will set a banner across the top of your Hub and (unless op…" at bounding box center [434, 215] width 658 height 311
click at [292, 360] on button "Save" at bounding box center [284, 364] width 60 height 16
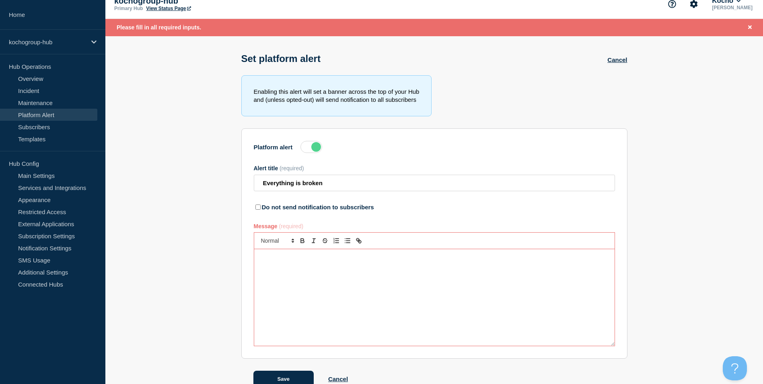
click at [320, 326] on div "Message" at bounding box center [434, 297] width 361 height 97
click at [294, 381] on button "Save" at bounding box center [284, 379] width 60 height 16
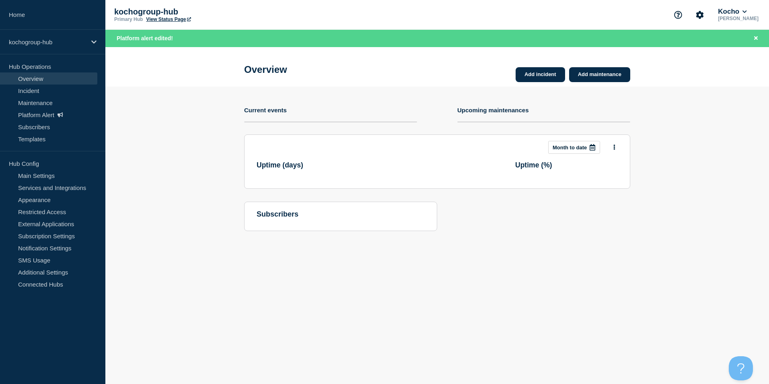
click at [712, 100] on section "Add incident Add maintenance Current events Upcoming maintenances This month Mo…" at bounding box center [437, 165] width 664 height 157
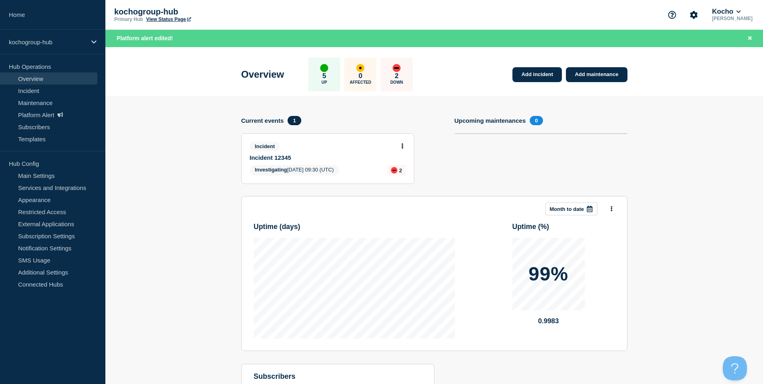
click at [457, 74] on div "Overview 5 Up 0 Affected 2 Down Add incident Add maintenance" at bounding box center [434, 71] width 404 height 49
click at [46, 117] on link "Platform Alert" at bounding box center [48, 115] width 97 height 12
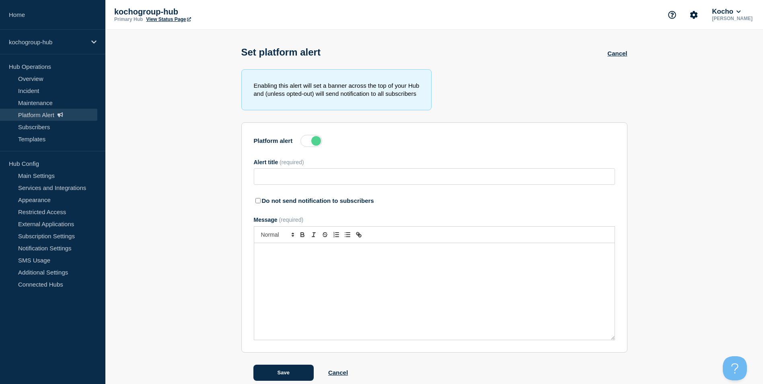
type input "Everything is broken"
click at [313, 141] on label at bounding box center [312, 141] width 22 height 12
click at [0, 0] on input "Platform alert" at bounding box center [0, 0] width 0 height 0
click at [293, 376] on button "Save" at bounding box center [284, 373] width 60 height 16
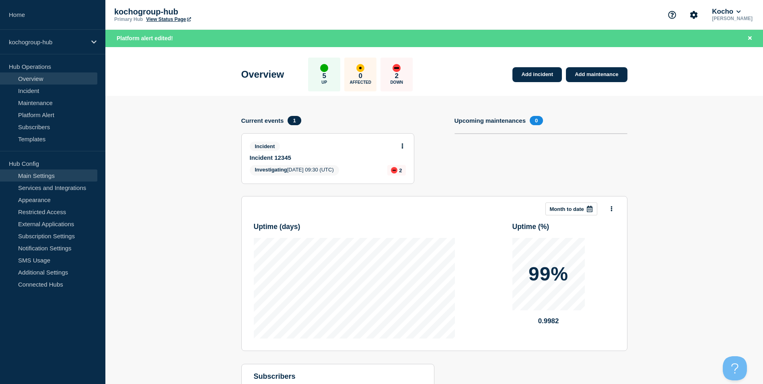
click at [58, 176] on link "Main Settings" at bounding box center [48, 175] width 97 height 12
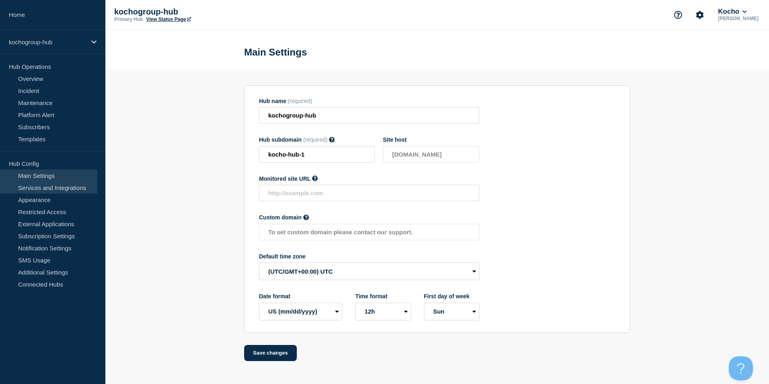
click at [59, 186] on link "Services and Integrations" at bounding box center [48, 187] width 97 height 12
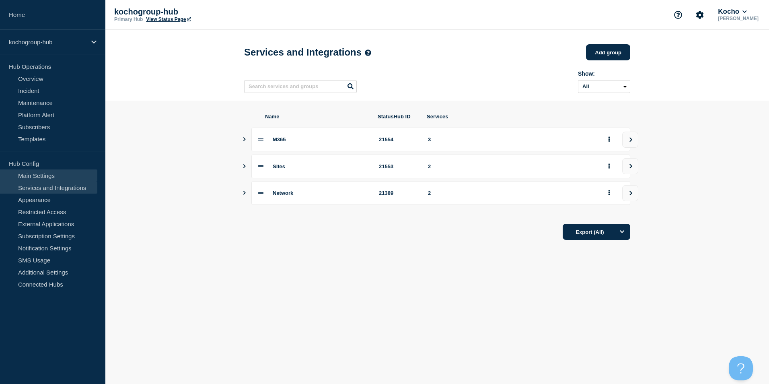
click at [58, 177] on link "Main Settings" at bounding box center [48, 175] width 97 height 12
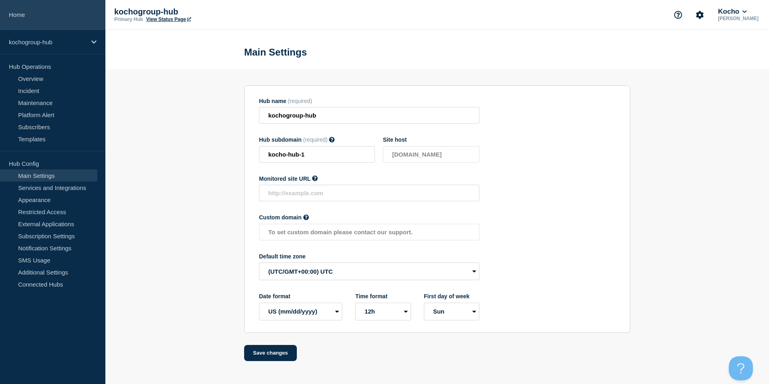
click at [30, 15] on link "Home" at bounding box center [52, 15] width 105 height 30
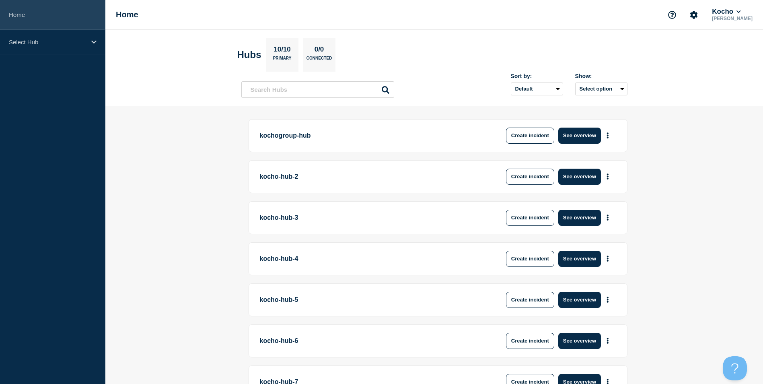
click at [25, 15] on link "Home" at bounding box center [52, 15] width 105 height 30
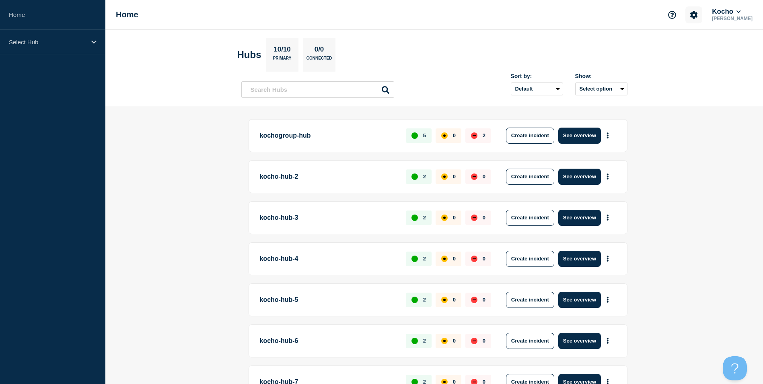
click at [698, 15] on icon "Account settings" at bounding box center [695, 15] width 8 height 8
click at [709, 52] on section "Account settings Team Members" at bounding box center [704, 42] width 66 height 35
click at [709, 50] on link "Team Members" at bounding box center [706, 47] width 41 height 7
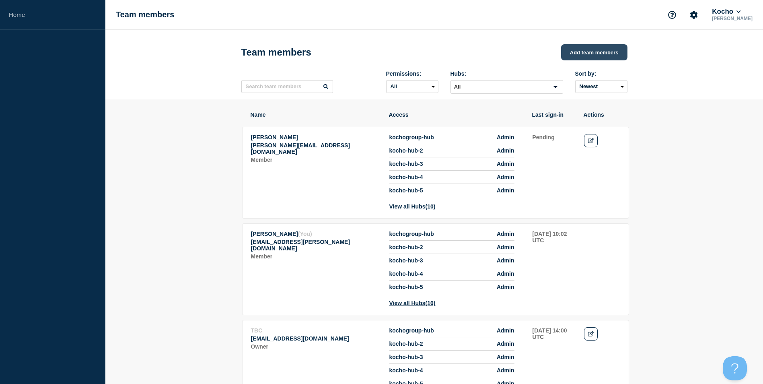
click at [575, 58] on button "Add team members" at bounding box center [594, 52] width 66 height 16
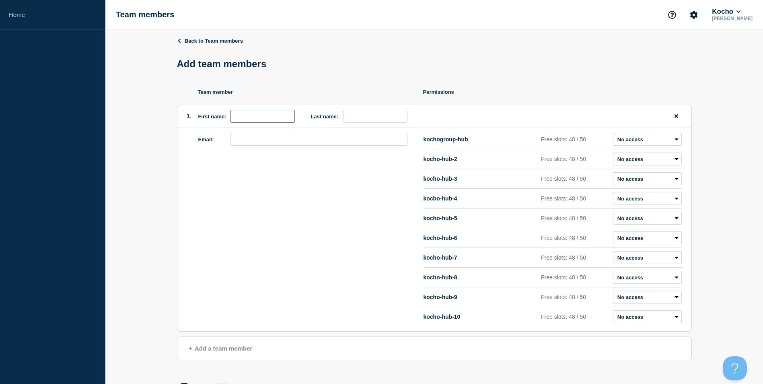
click at [257, 119] on input "first name" at bounding box center [263, 116] width 64 height 13
type input "[PERSON_NAME]"
click at [385, 119] on input "last name" at bounding box center [375, 116] width 64 height 13
type input "[PERSON_NAME]"
click at [280, 145] on input "email" at bounding box center [319, 139] width 177 height 13
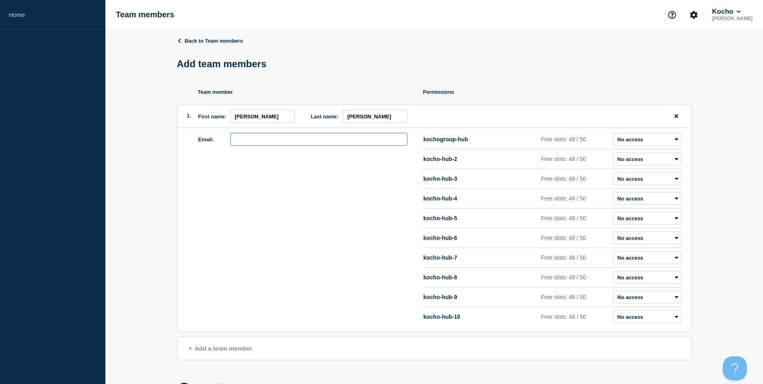
paste input "[PERSON_NAME][EMAIL_ADDRESS][PERSON_NAME][DOMAIN_NAME]"
type input "[PERSON_NAME][EMAIL_ADDRESS][PERSON_NAME][DOMAIN_NAME]"
click at [653, 150] on li "kochogroup-hub Free slots: 48 / 50 Admin Manager Editor No access" at bounding box center [553, 159] width 258 height 20
click at [654, 144] on select "Admin Manager Editor No access" at bounding box center [647, 139] width 69 height 13
select select "1"
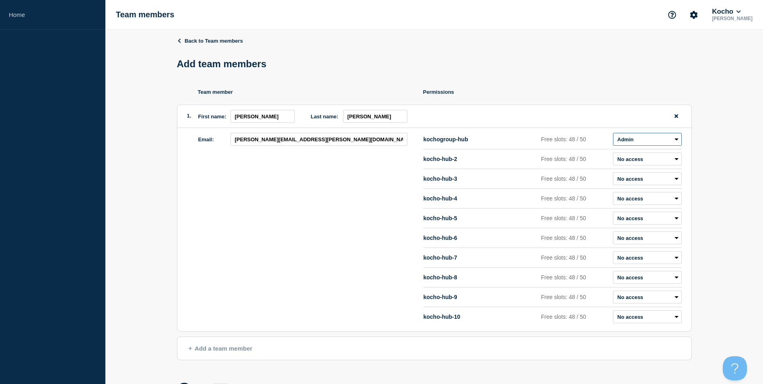
click at [613, 135] on select "Admin Manager Editor No access" at bounding box center [647, 139] width 69 height 13
click at [554, 113] on div at bounding box center [541, 116] width 282 height 13
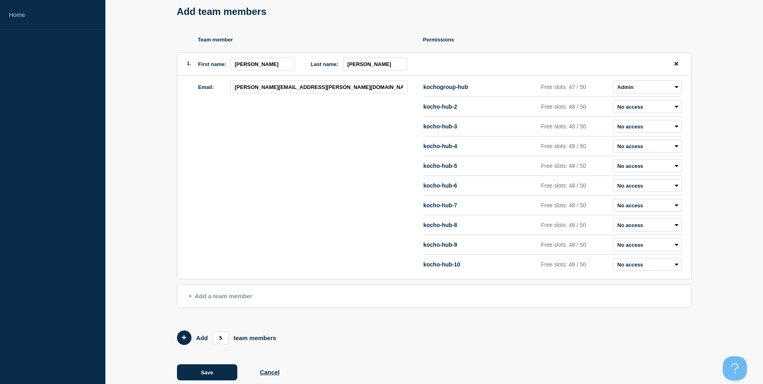
scroll to position [70, 0]
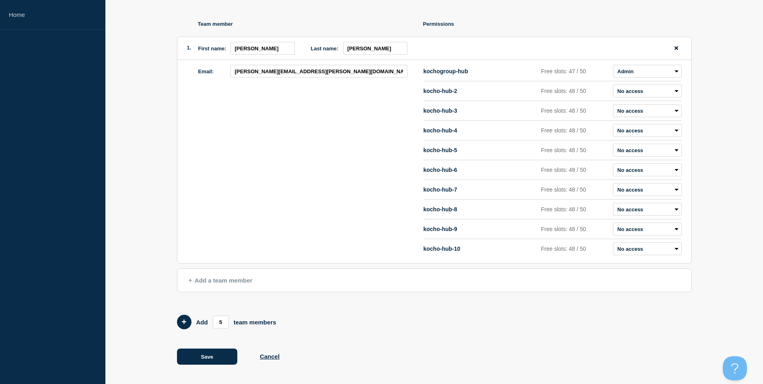
click at [257, 279] on button "Add a team member" at bounding box center [434, 280] width 515 height 24
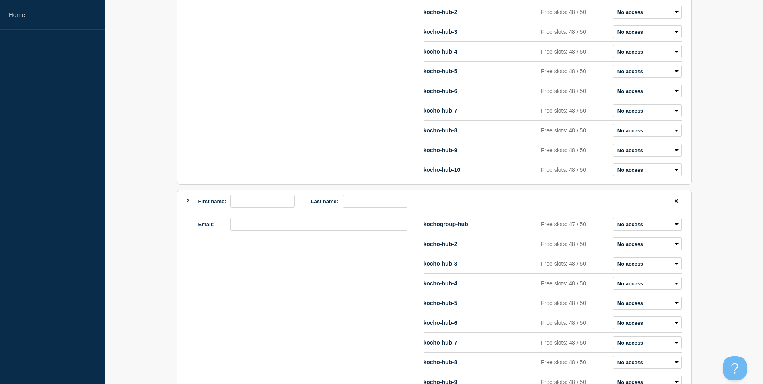
scroll to position [150, 0]
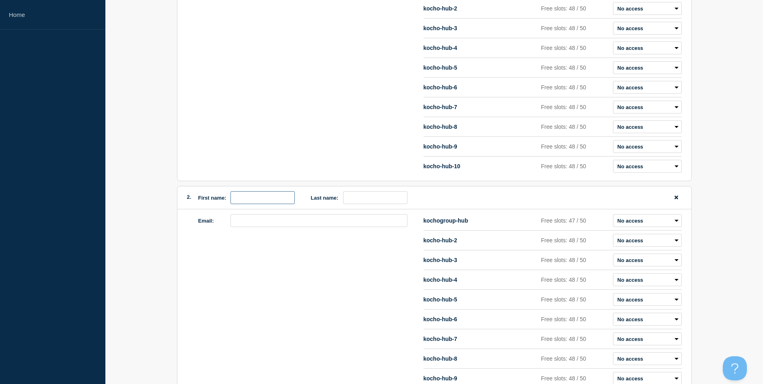
click at [268, 202] on input "first name" at bounding box center [263, 197] width 64 height 13
